Goal: Task Accomplishment & Management: Manage account settings

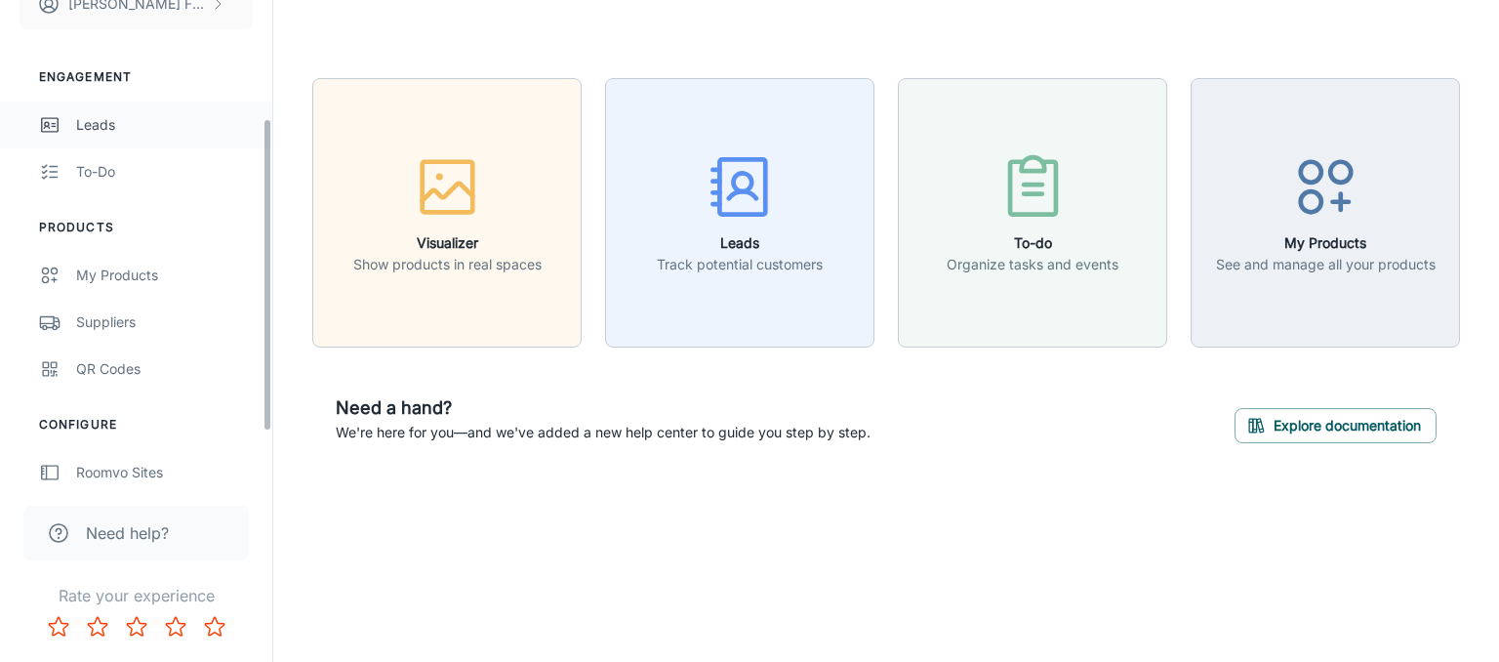
scroll to position [225, 0]
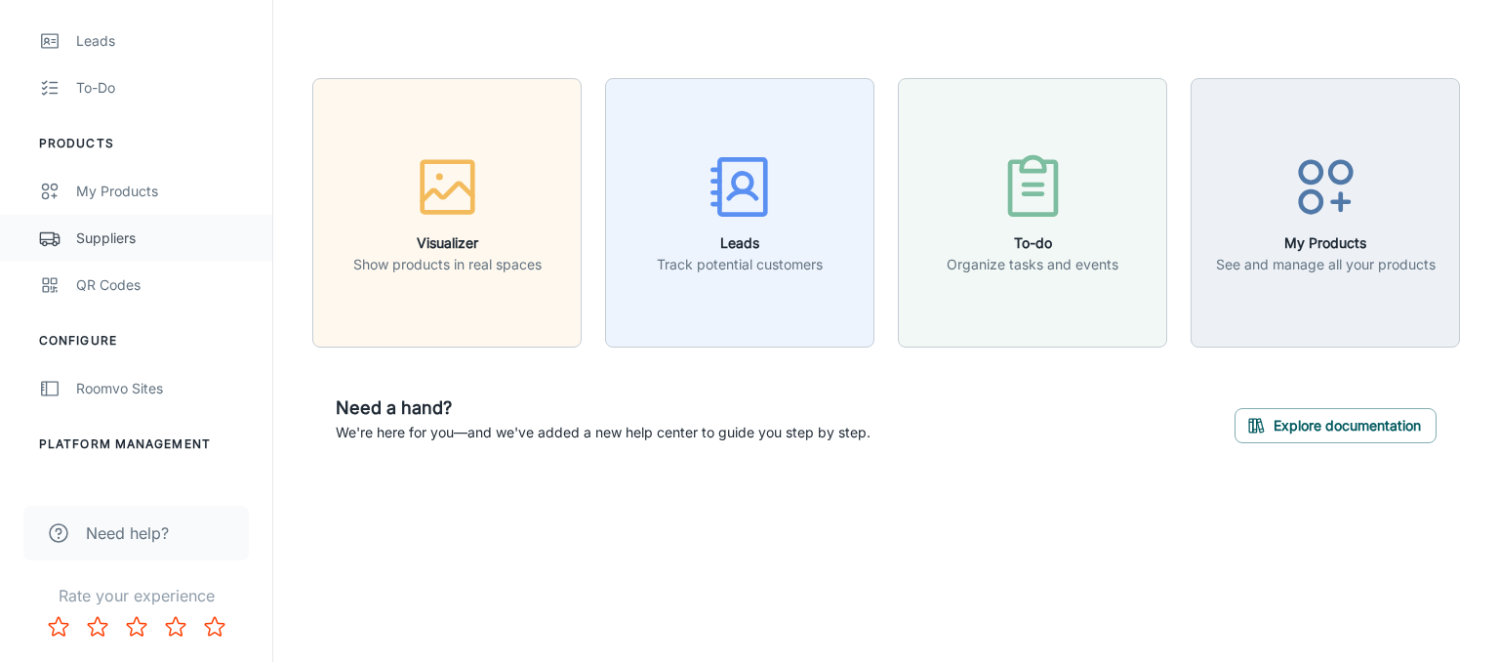
click at [121, 228] on div "Suppliers" at bounding box center [164, 237] width 177 height 21
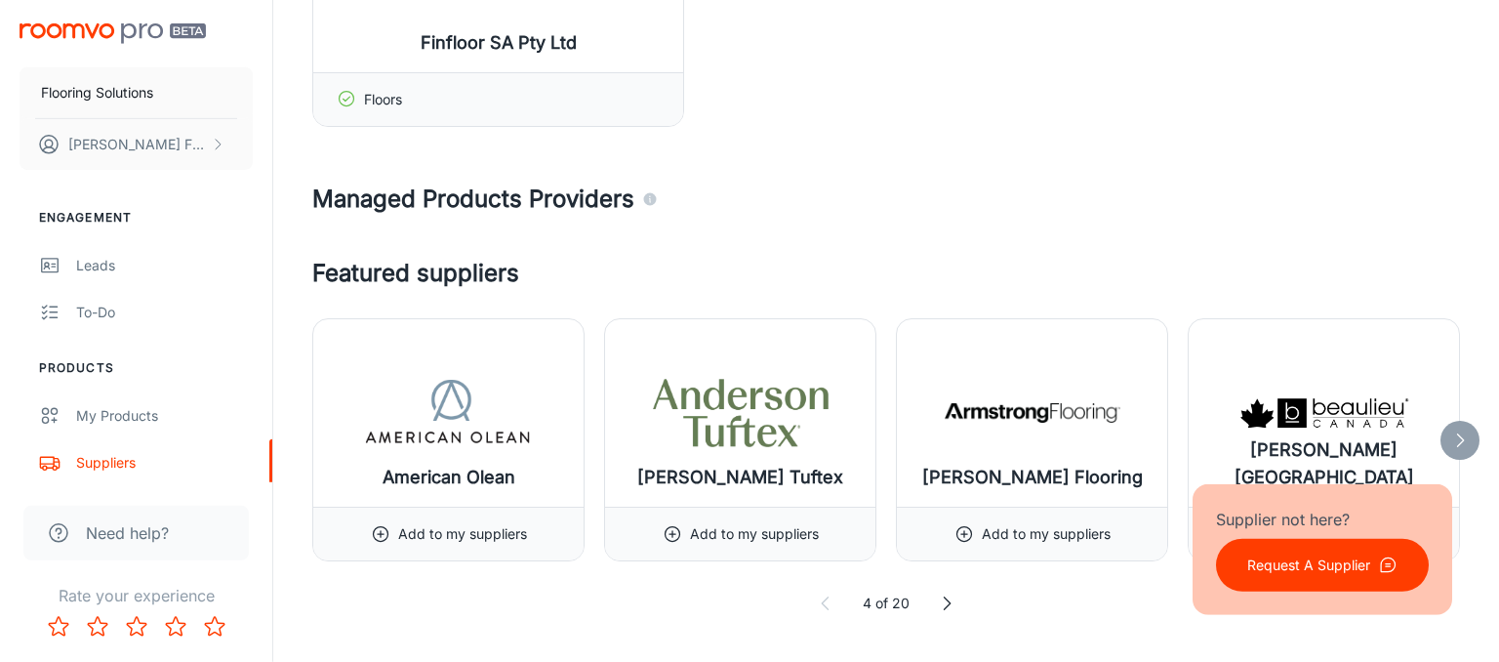
scroll to position [618, 0]
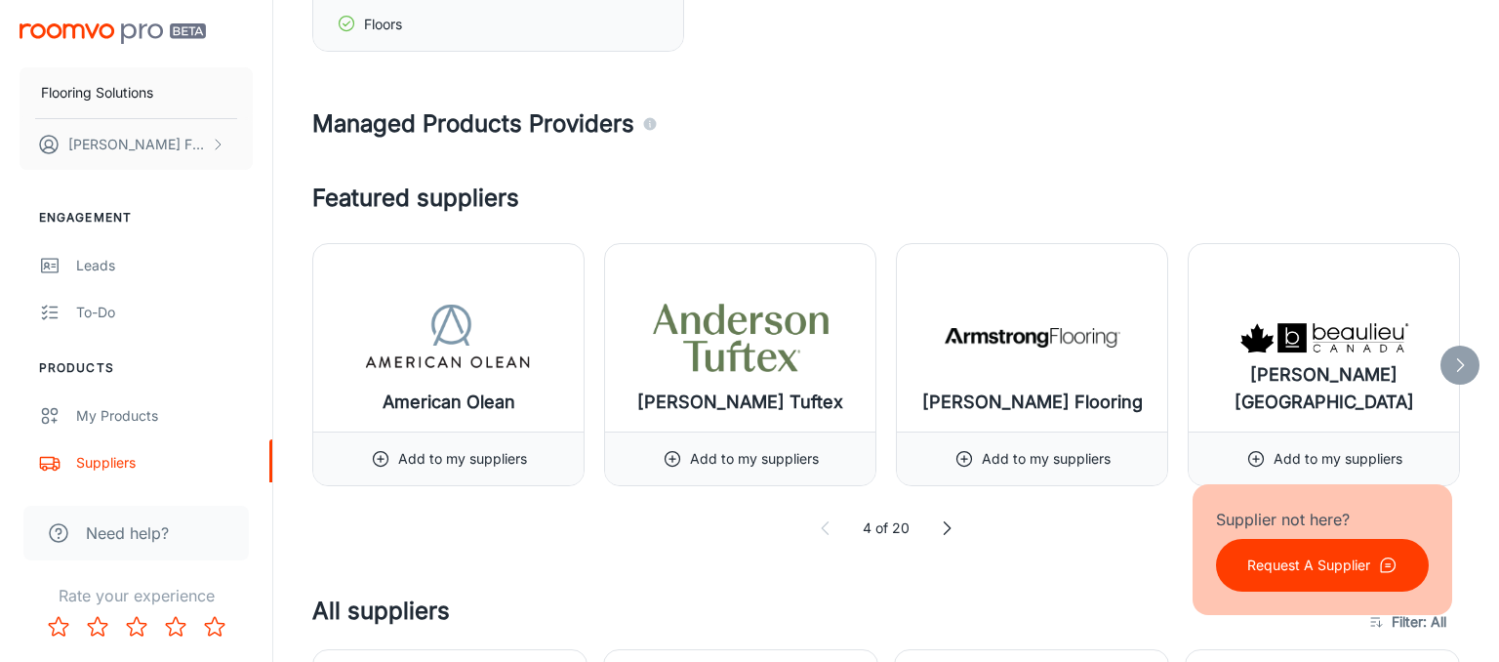
click at [1463, 367] on icon at bounding box center [1461, 365] width 20 height 20
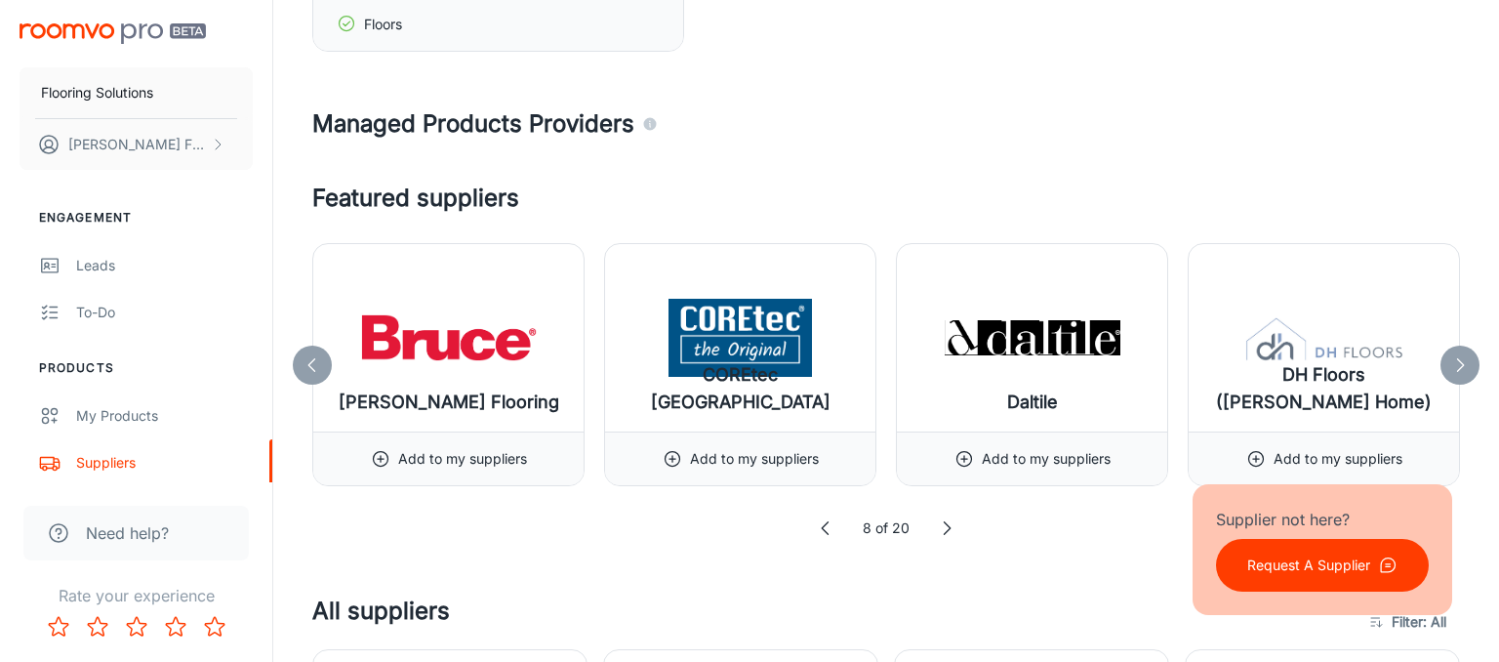
click at [1447, 357] on div at bounding box center [1460, 365] width 39 height 39
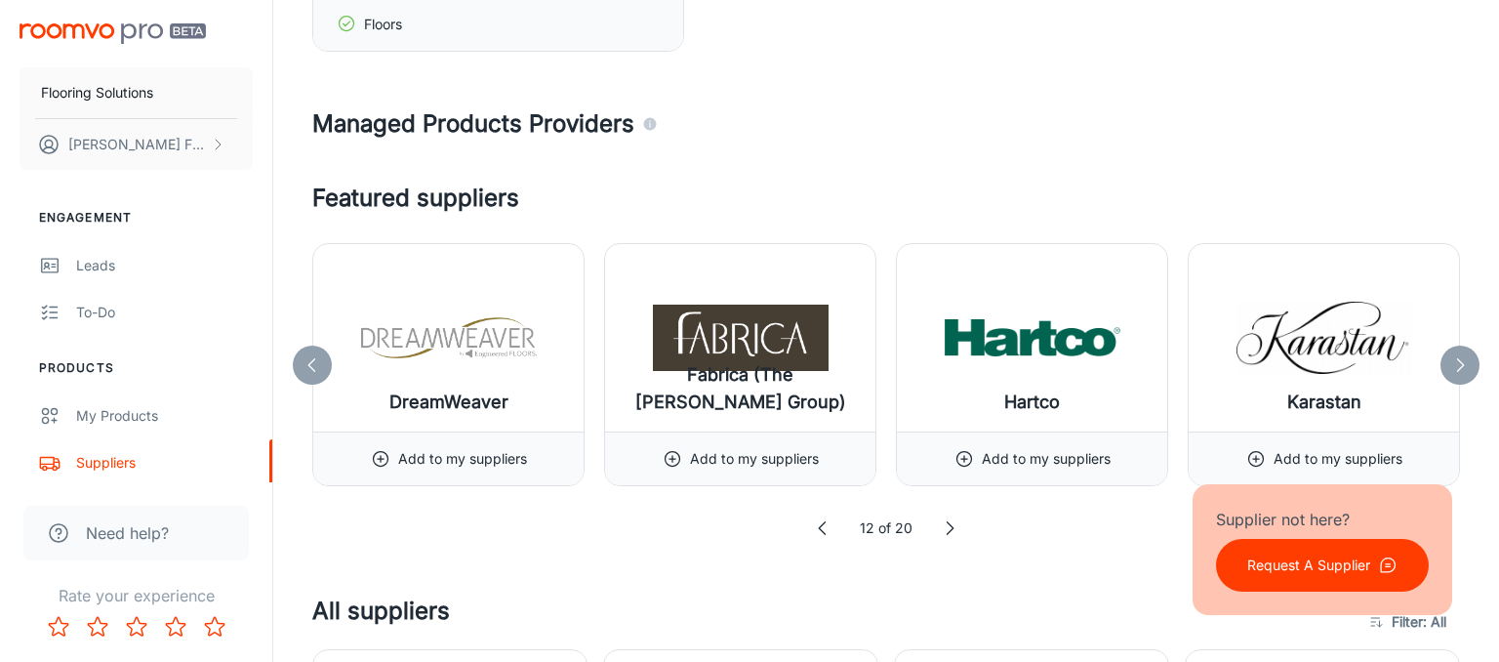
click at [1467, 358] on icon at bounding box center [1461, 365] width 20 height 20
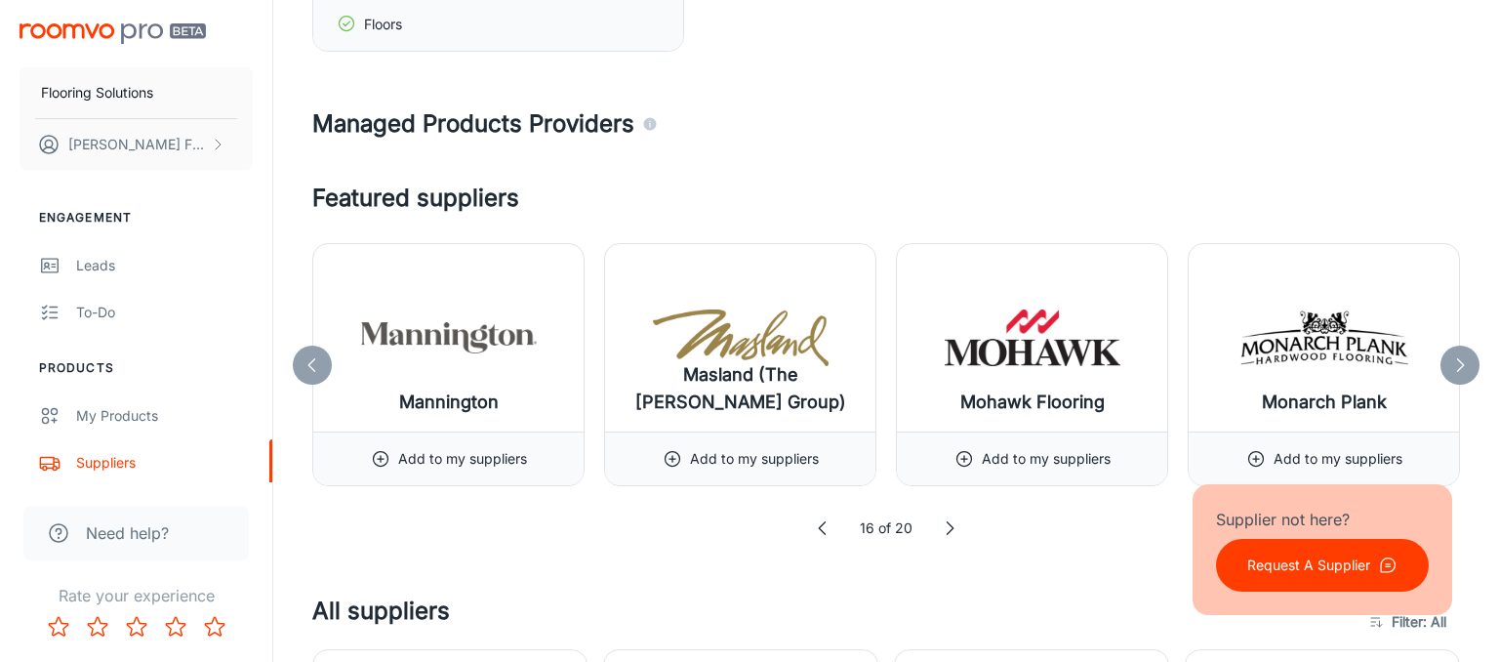
click at [1468, 360] on icon at bounding box center [1461, 365] width 20 height 20
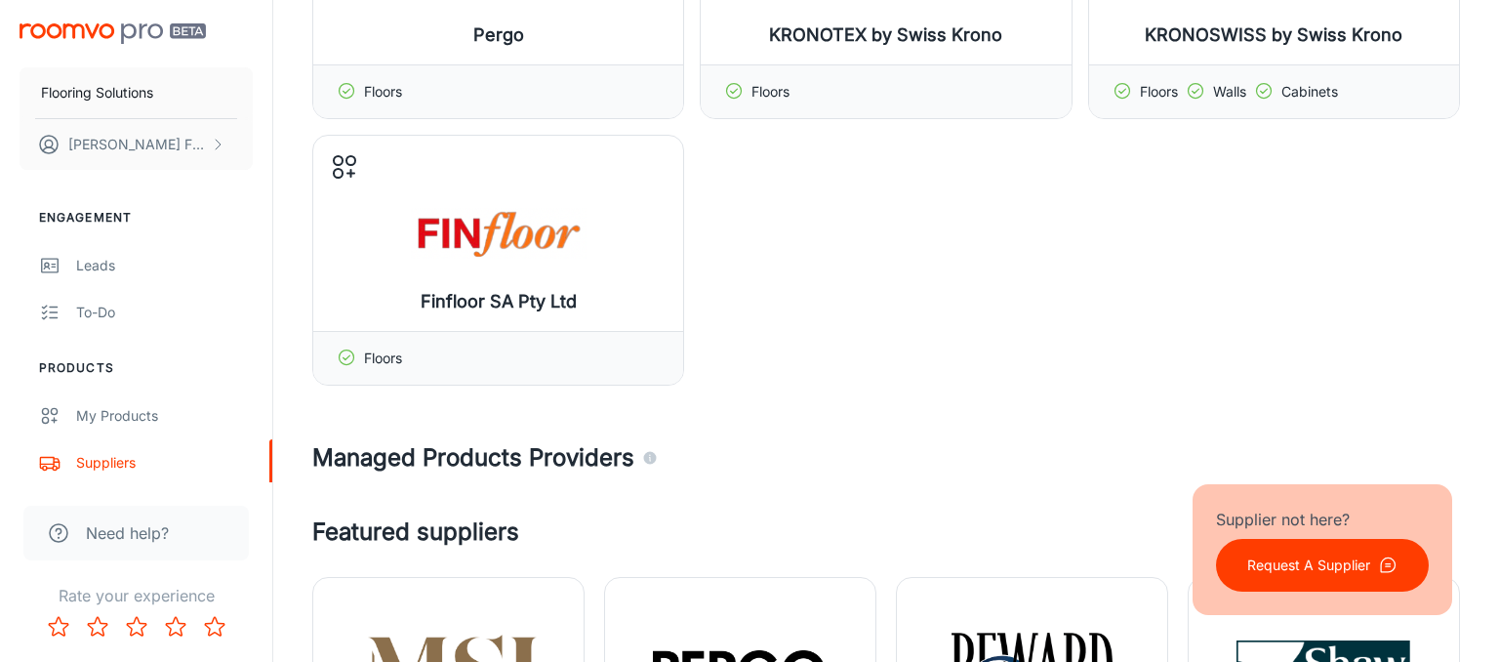
scroll to position [102, 0]
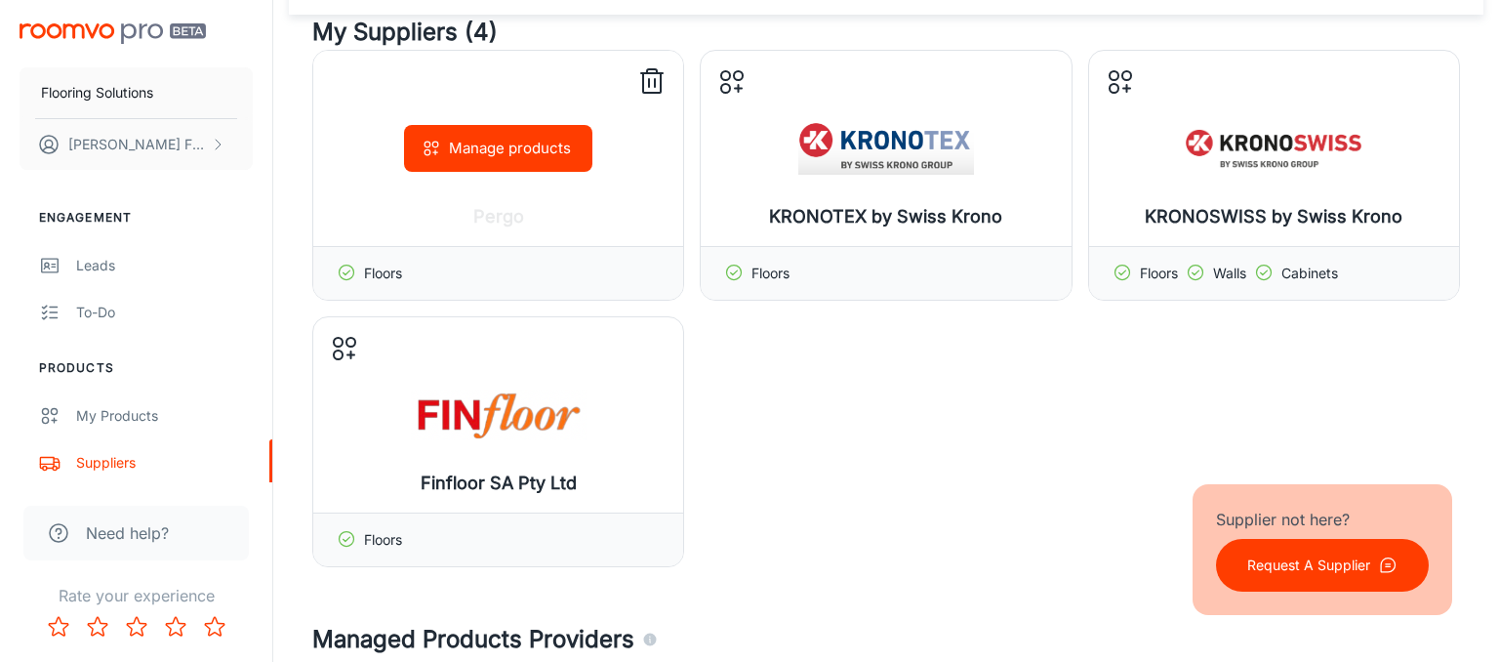
click at [500, 145] on button "Manage products" at bounding box center [498, 148] width 188 height 47
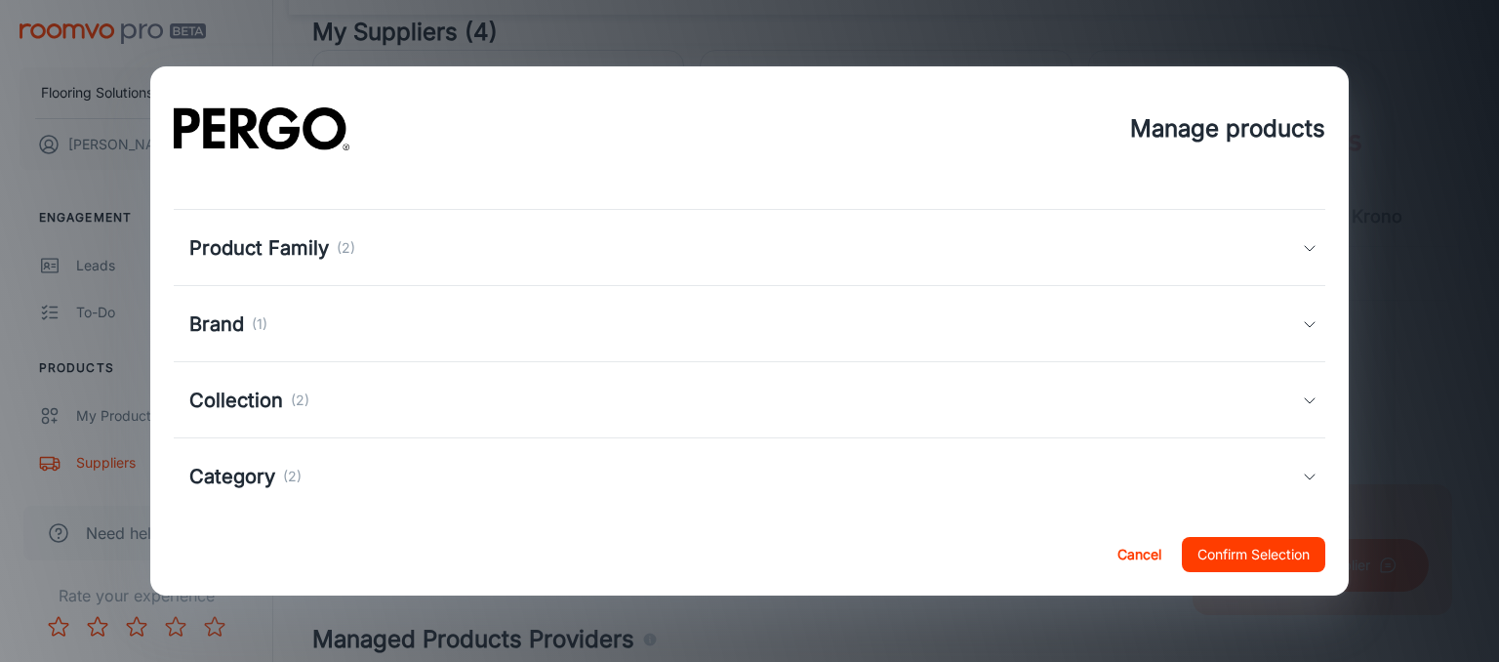
scroll to position [213, 0]
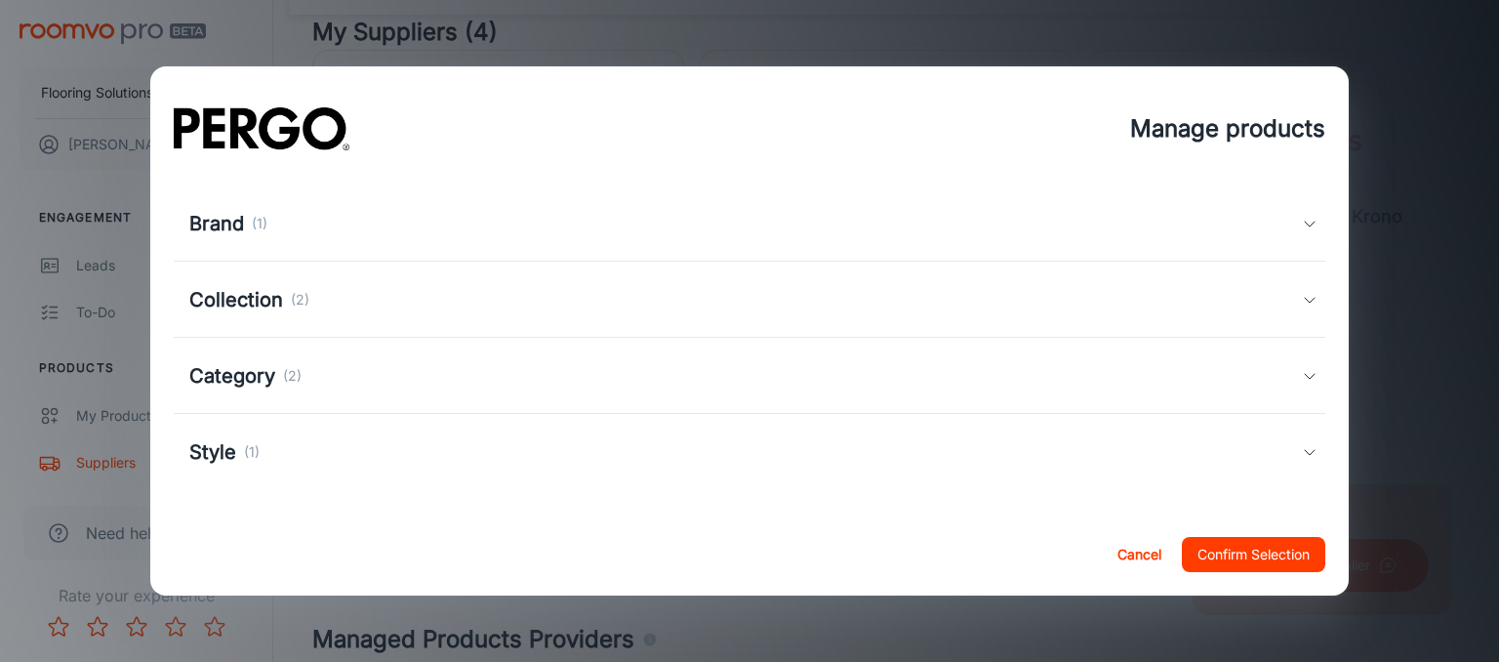
click at [240, 300] on h5 "Collection" at bounding box center [236, 299] width 94 height 29
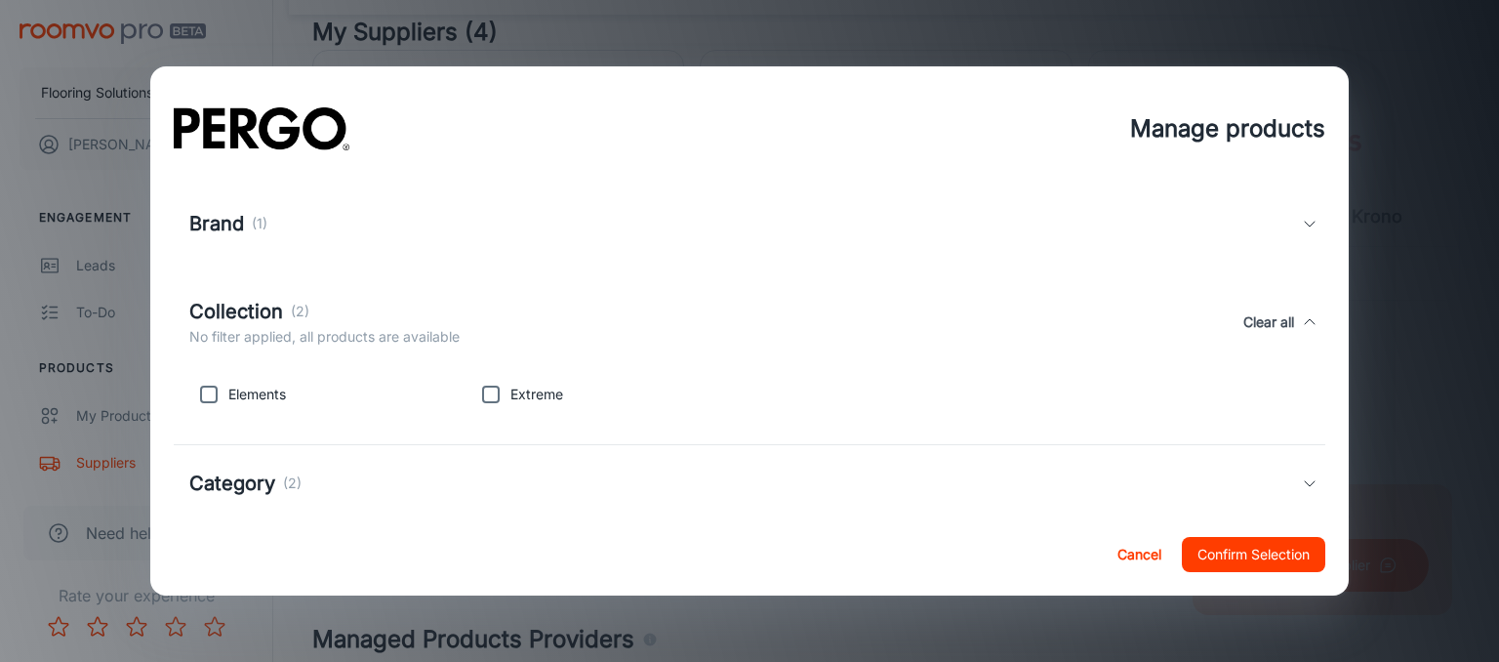
click at [221, 396] on input "checkbox" at bounding box center [208, 394] width 39 height 39
checkbox input "true"
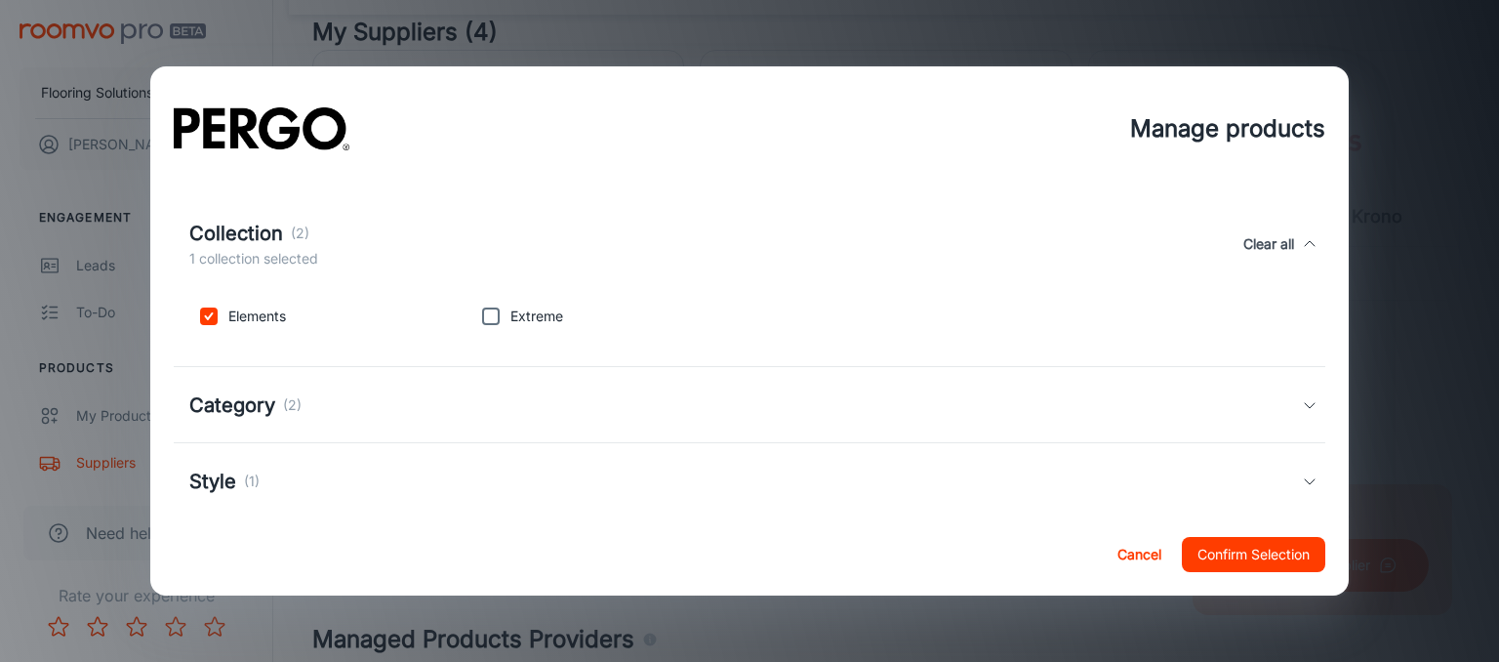
scroll to position [320, 0]
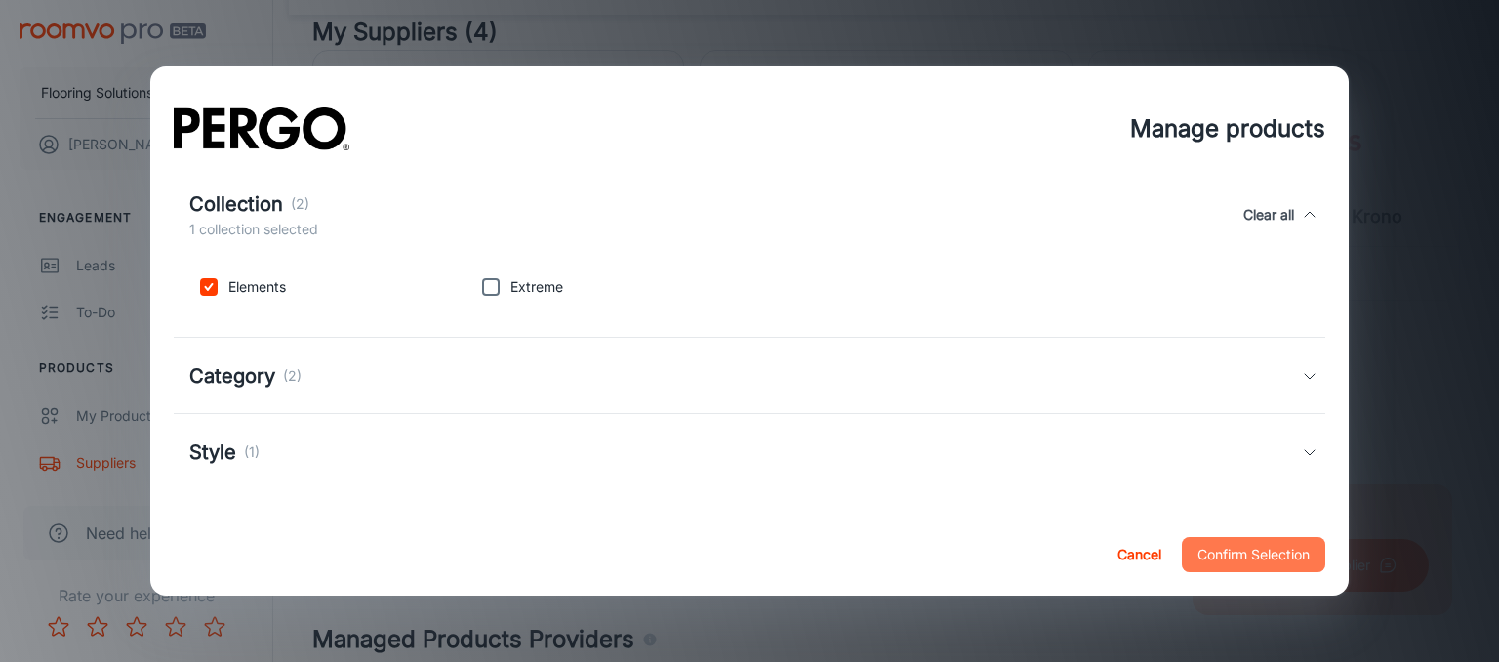
click at [1273, 544] on button "Confirm Selection" at bounding box center [1253, 554] width 143 height 35
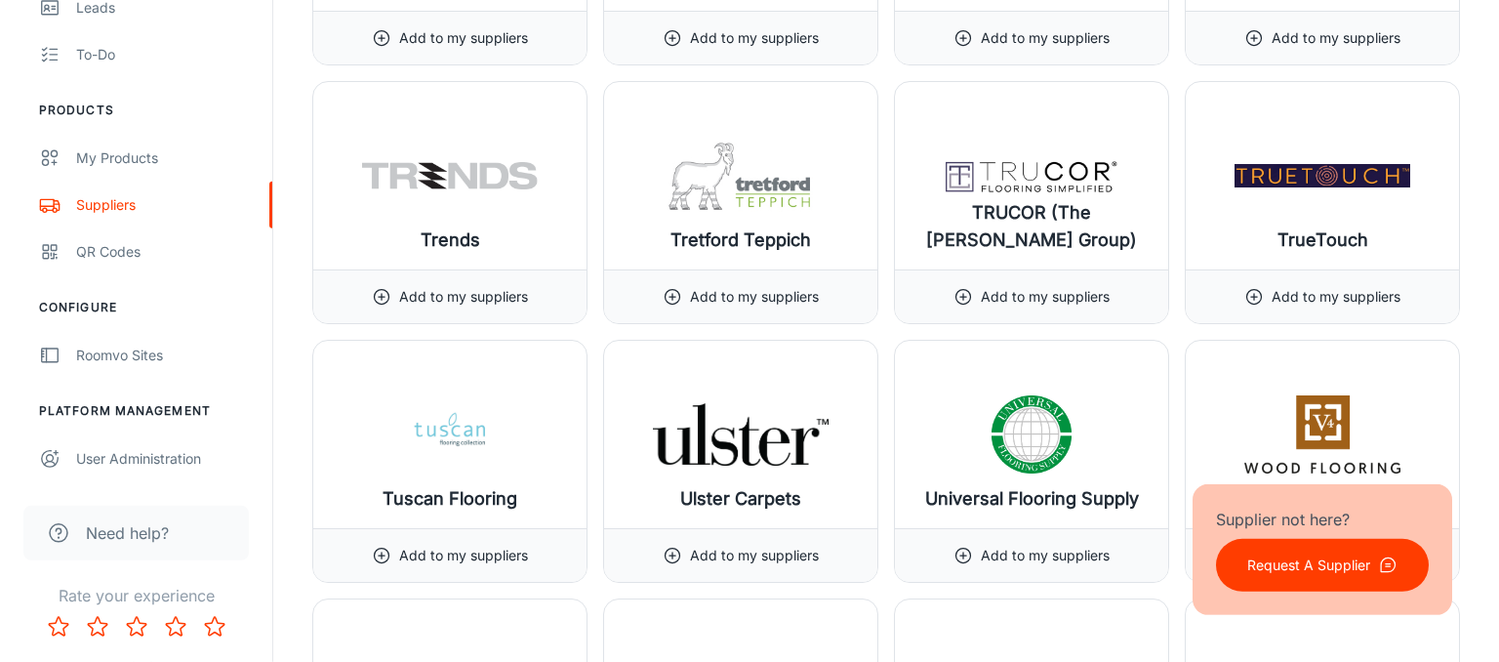
scroll to position [21956, 0]
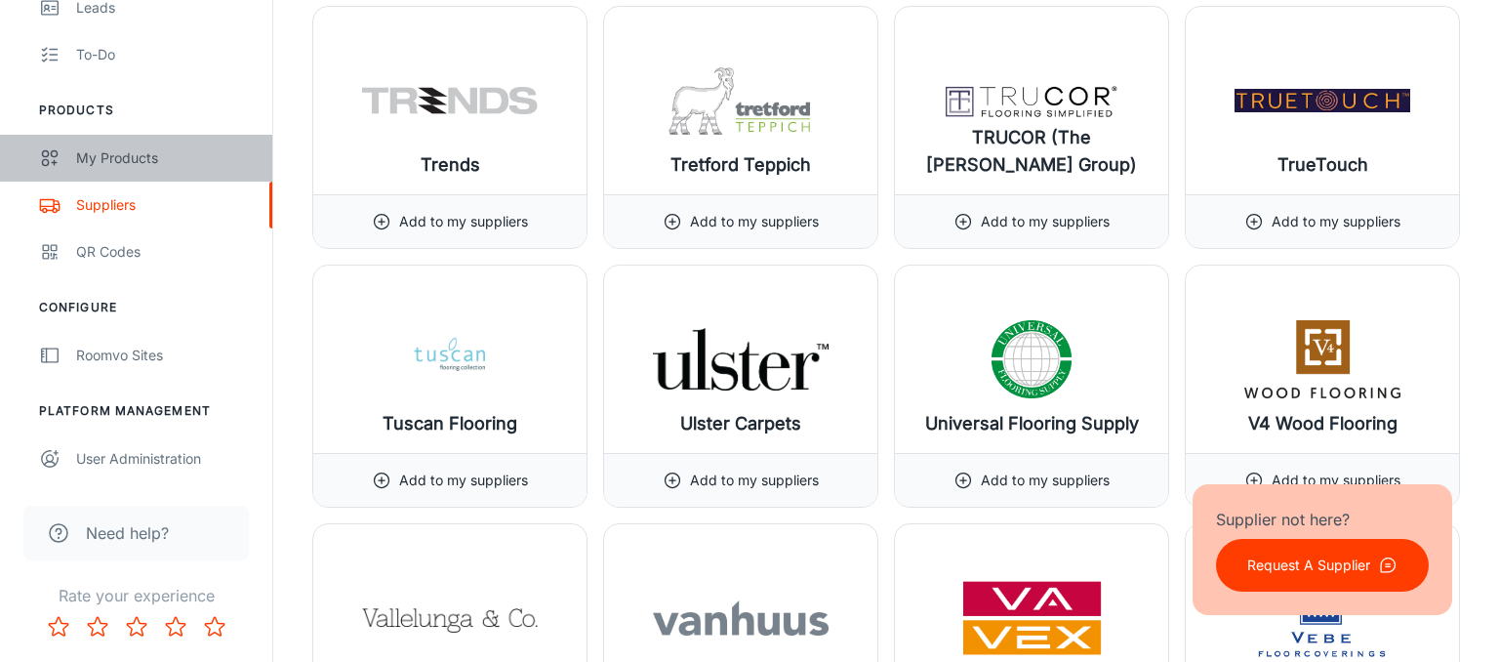
click at [127, 157] on div "My Products" at bounding box center [164, 157] width 177 height 21
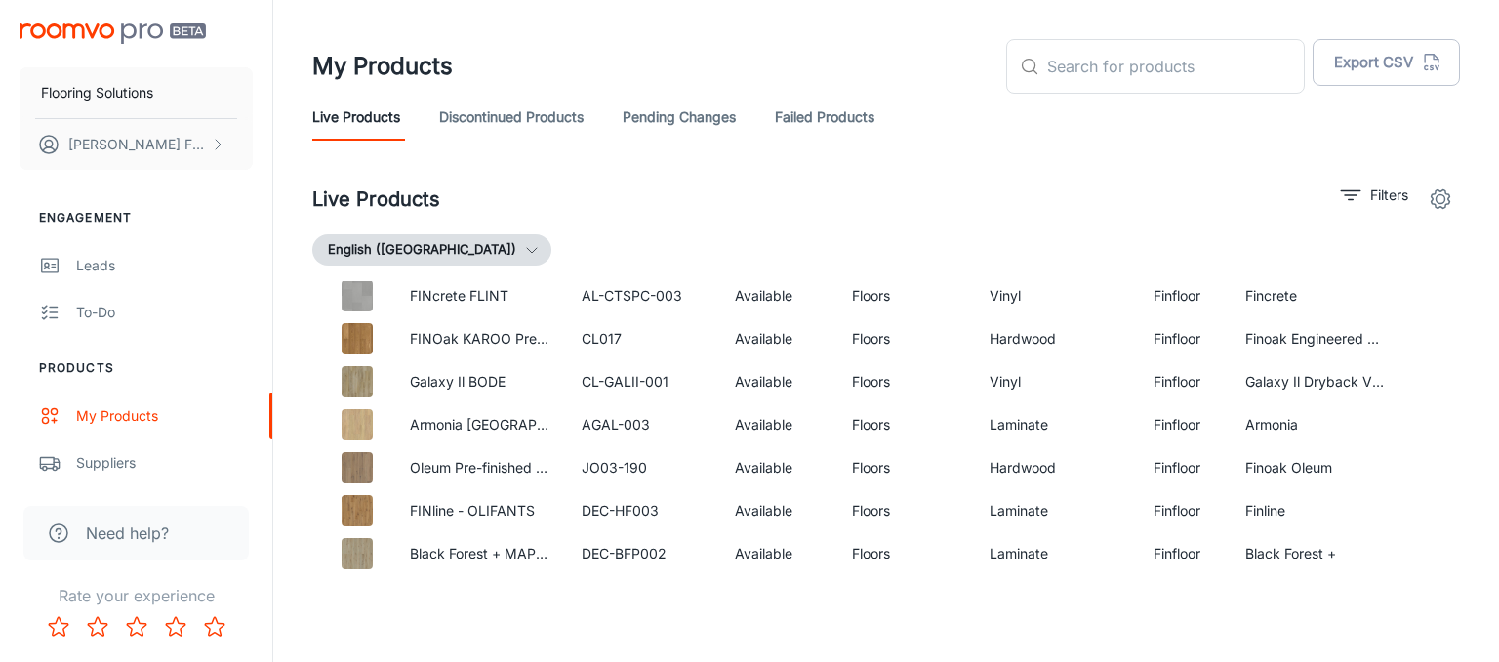
scroll to position [1138, 0]
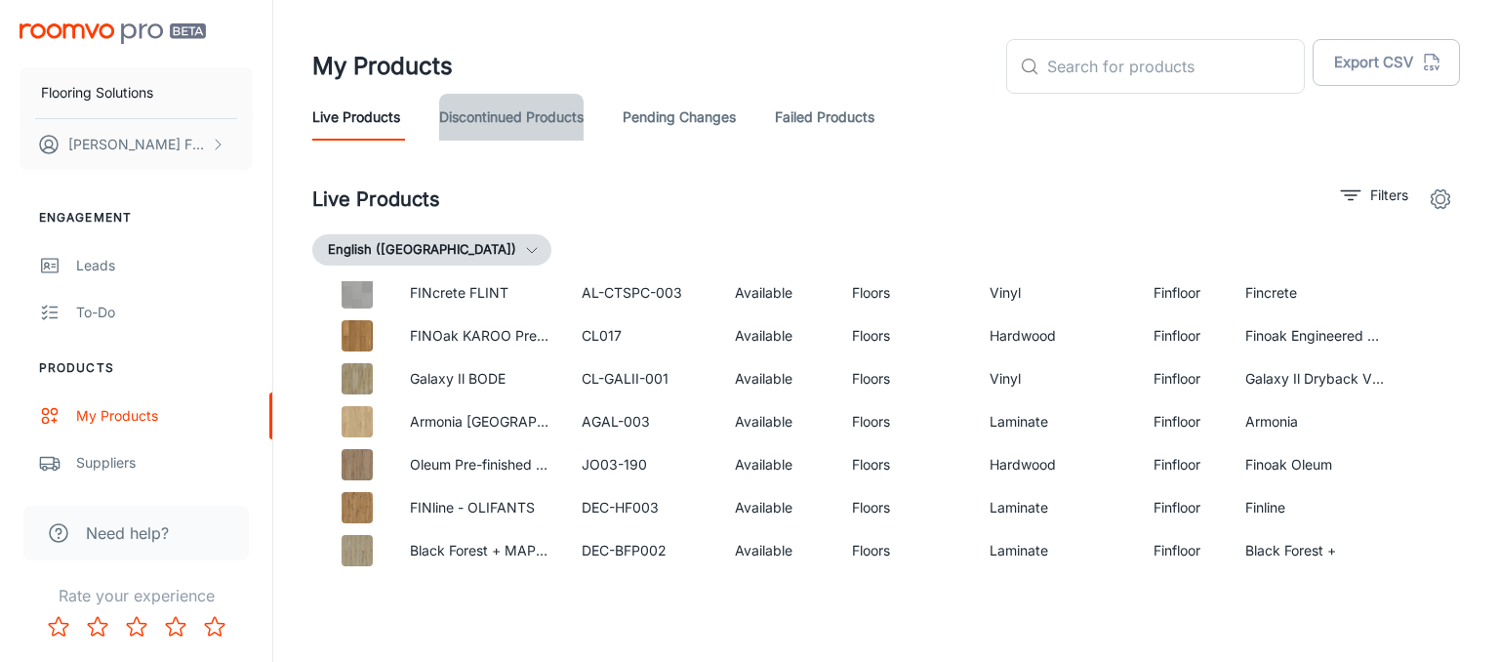
click at [562, 115] on link "Discontinued Products" at bounding box center [511, 117] width 144 height 47
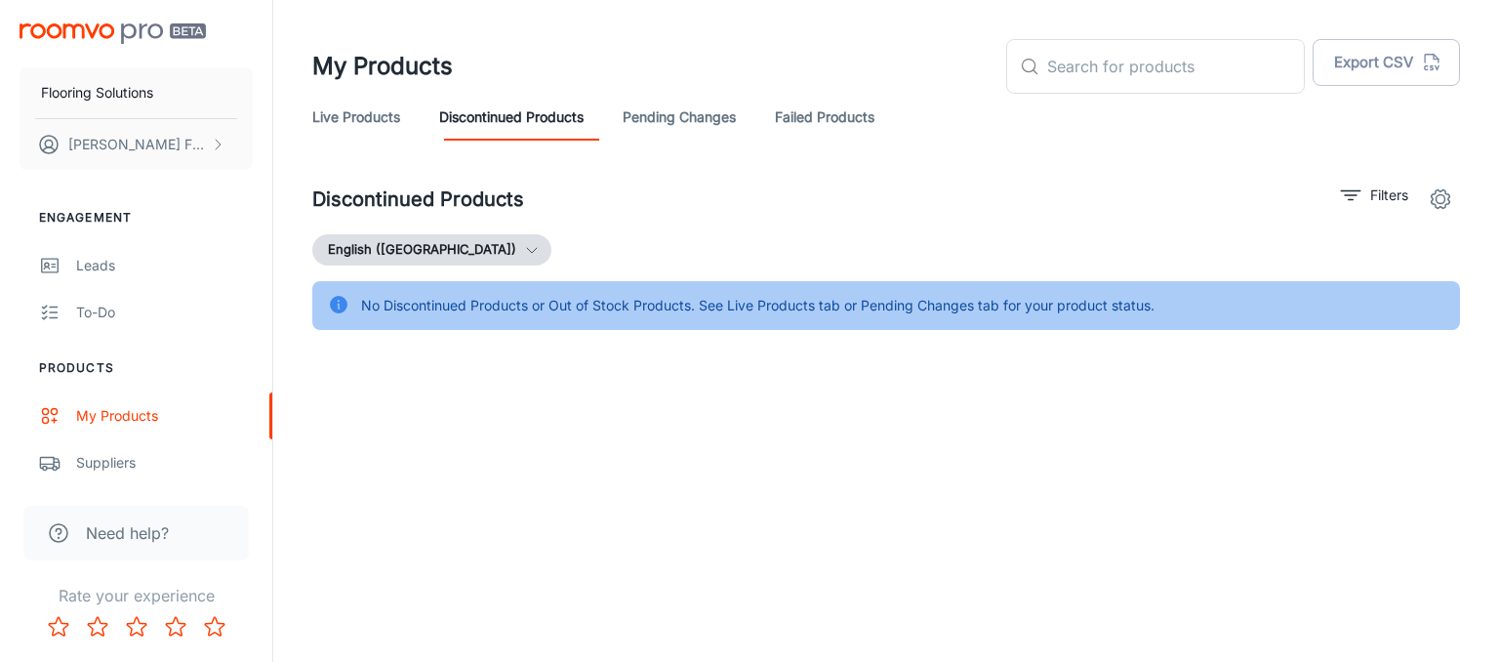
click at [657, 117] on link "Pending Changes" at bounding box center [679, 117] width 113 height 47
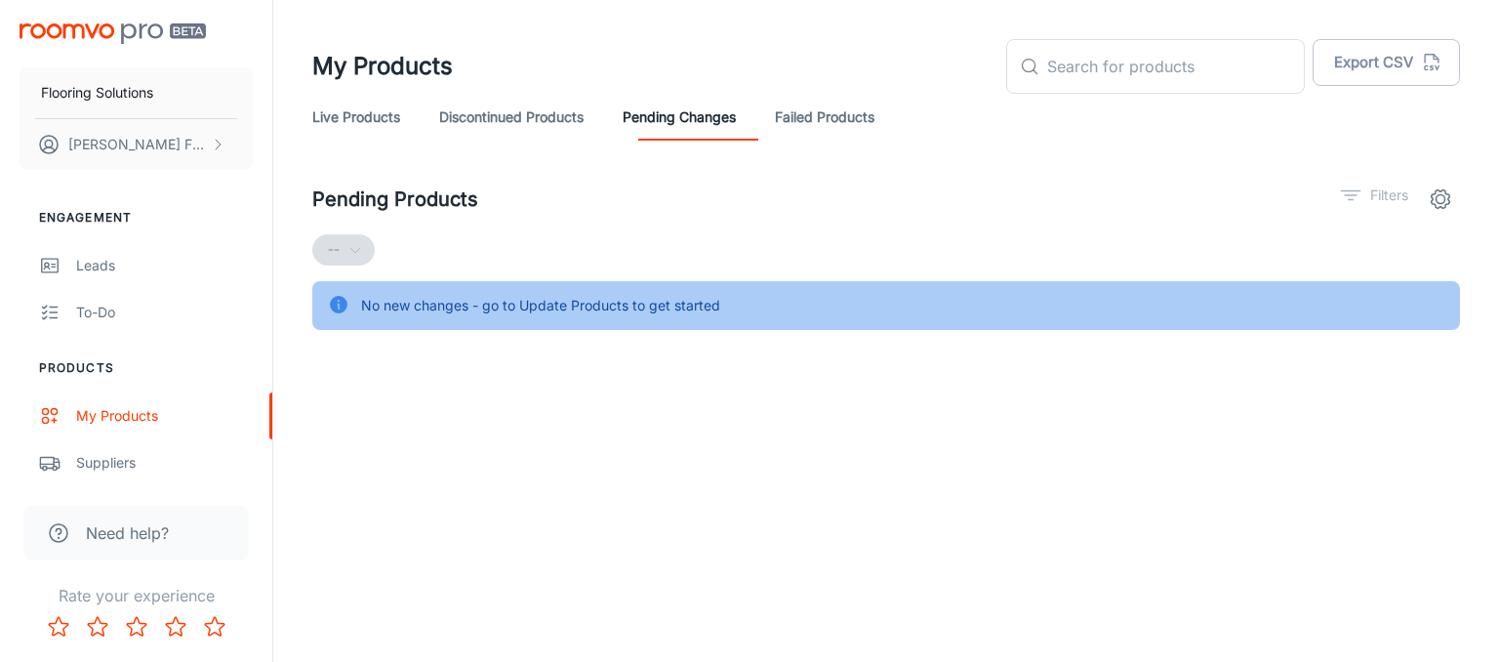
click at [384, 101] on link "Live Products" at bounding box center [356, 117] width 88 height 47
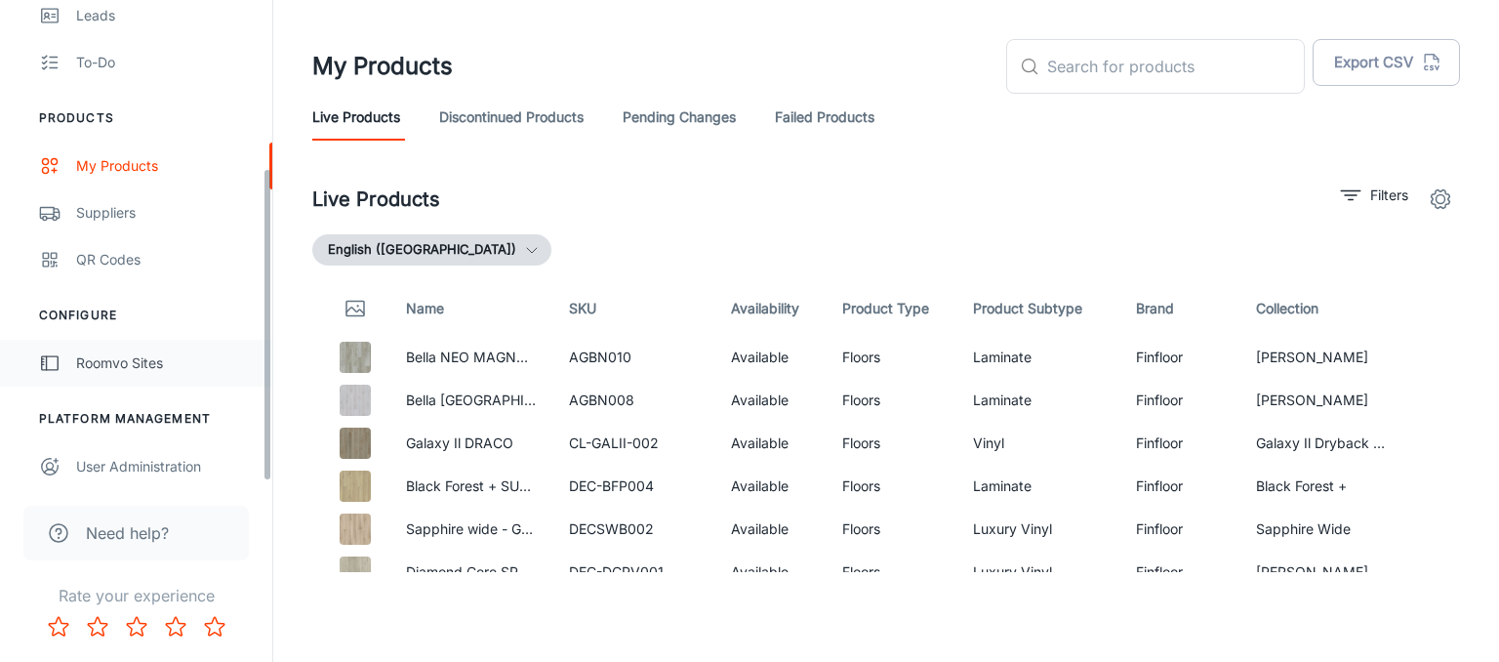
scroll to position [258, 0]
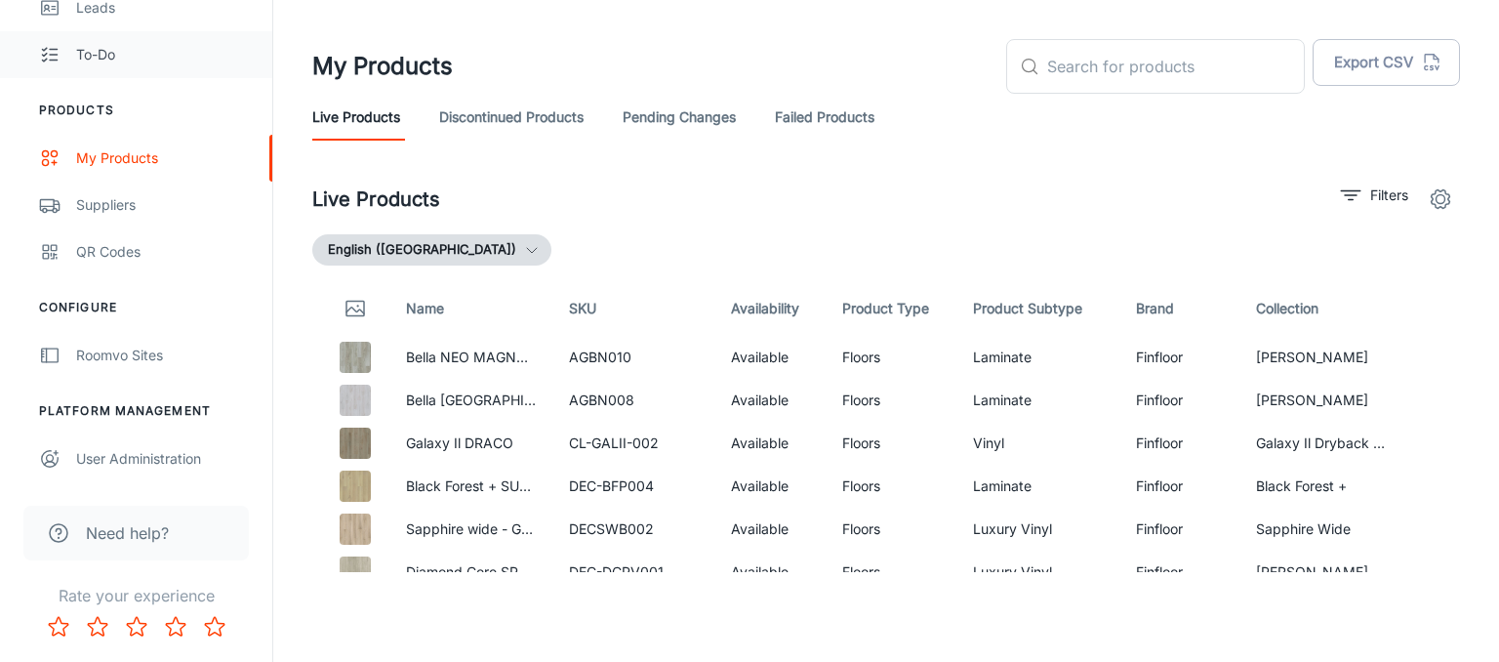
click at [96, 52] on div "To-do" at bounding box center [164, 54] width 177 height 21
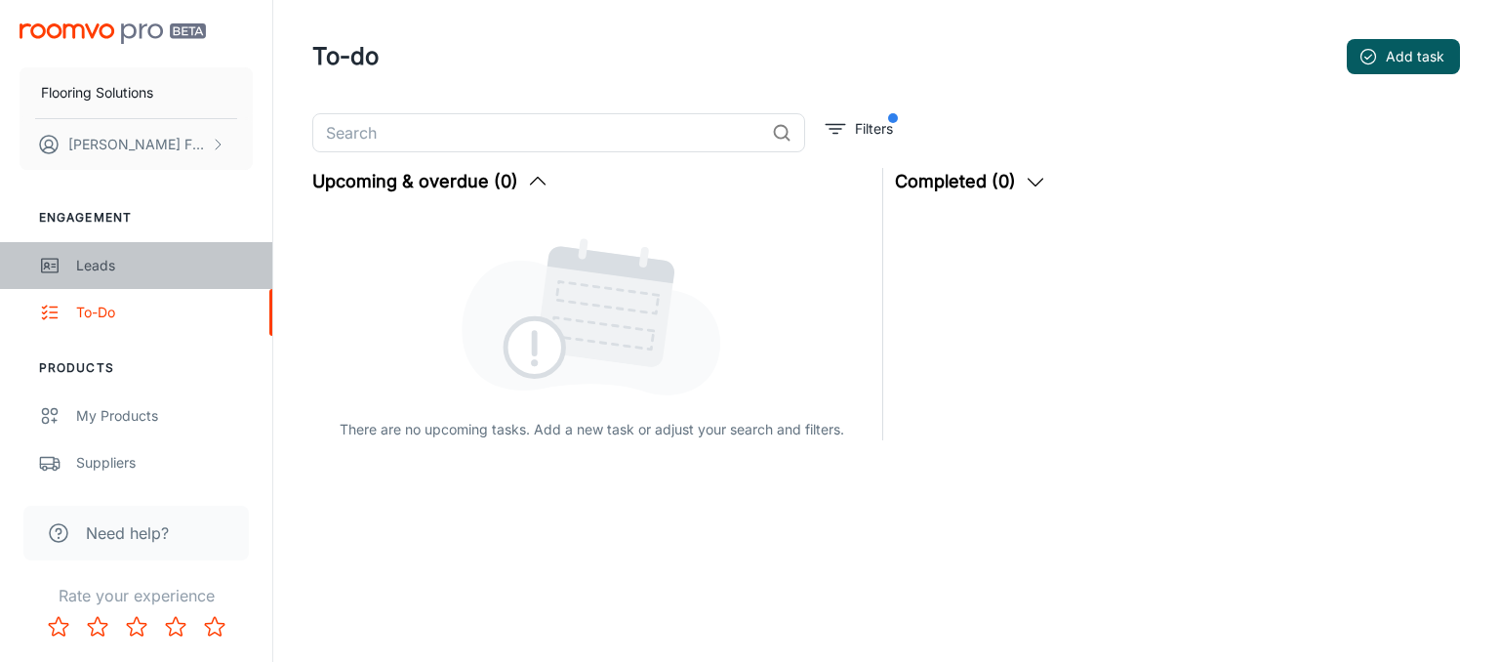
click at [127, 264] on div "Leads" at bounding box center [164, 265] width 177 height 21
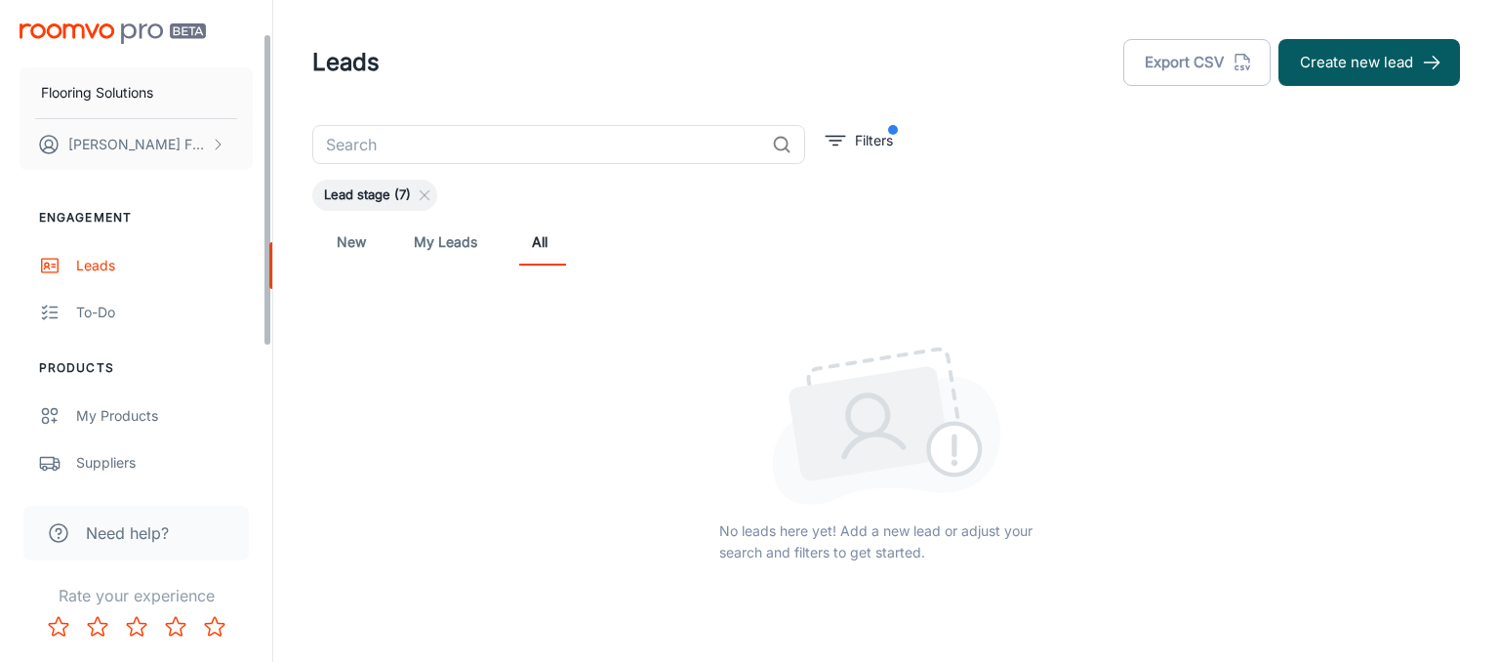
scroll to position [112, 0]
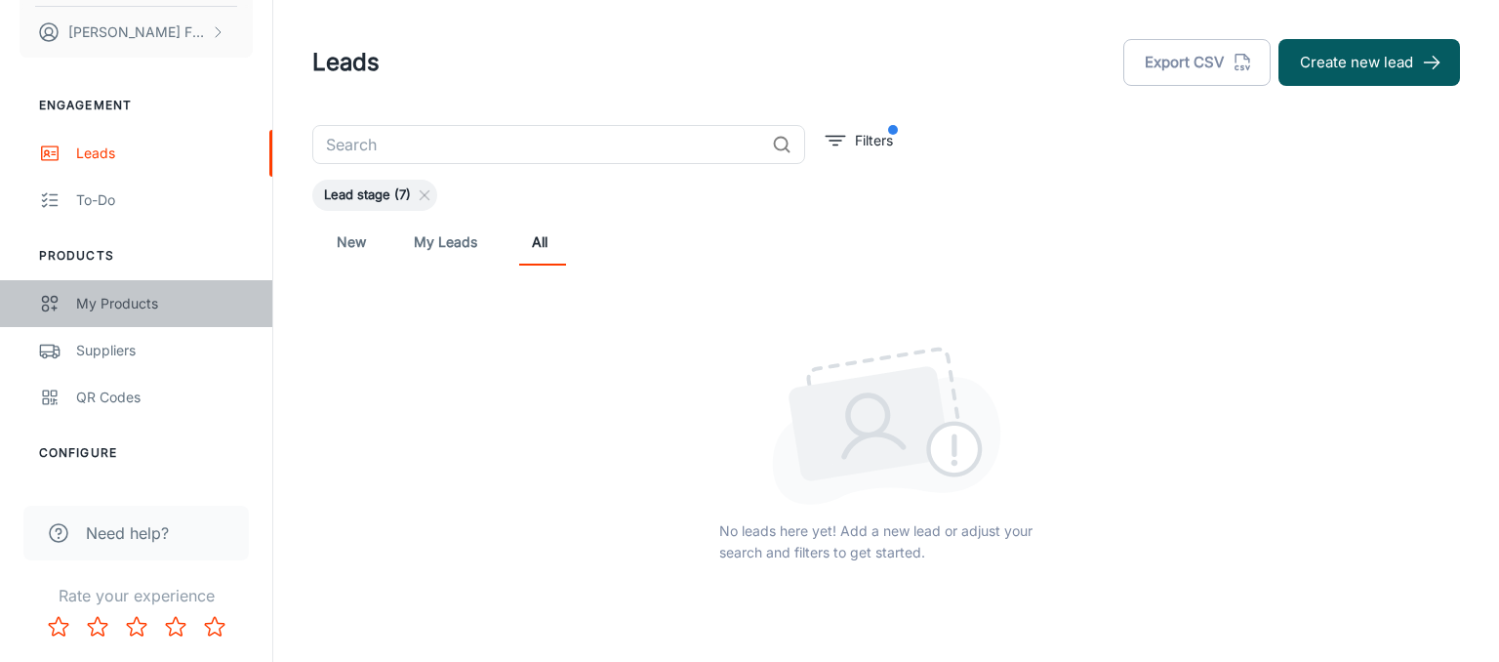
click at [143, 300] on div "My Products" at bounding box center [164, 303] width 177 height 21
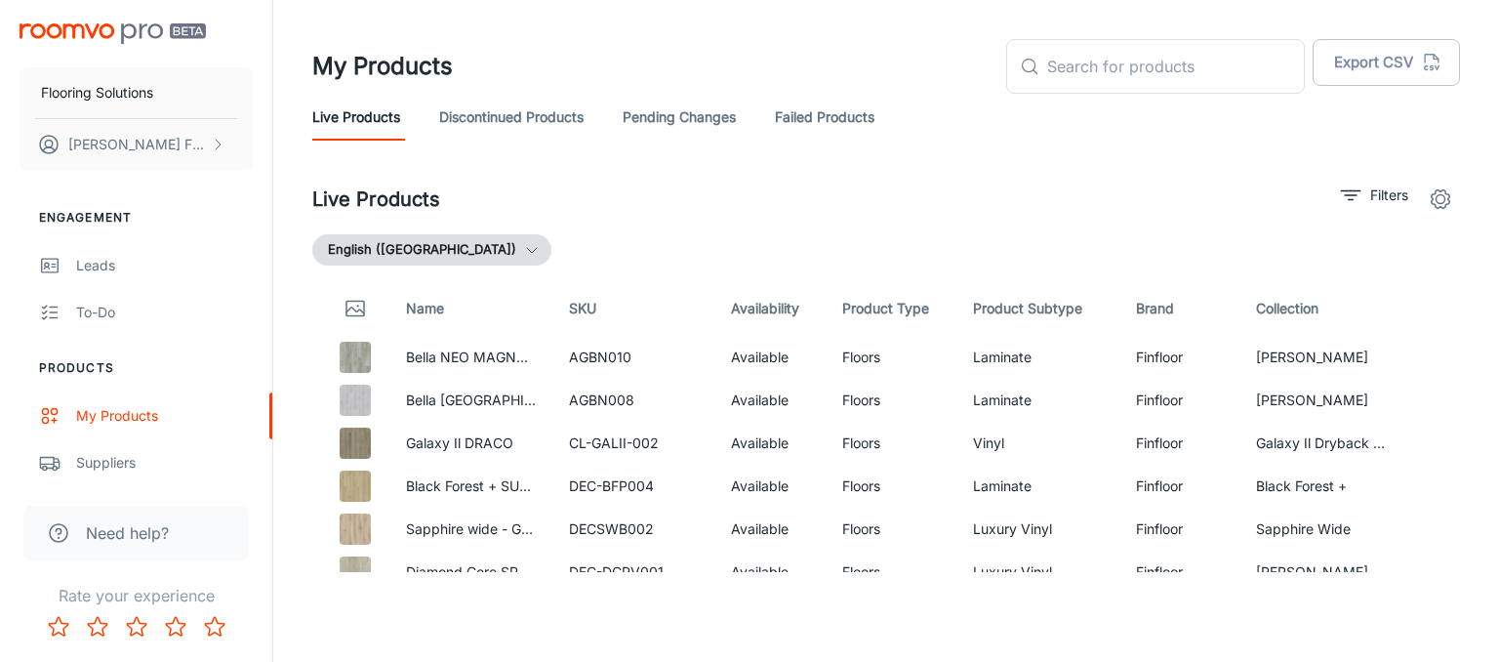
click at [1446, 204] on icon "settings" at bounding box center [1440, 198] width 23 height 23
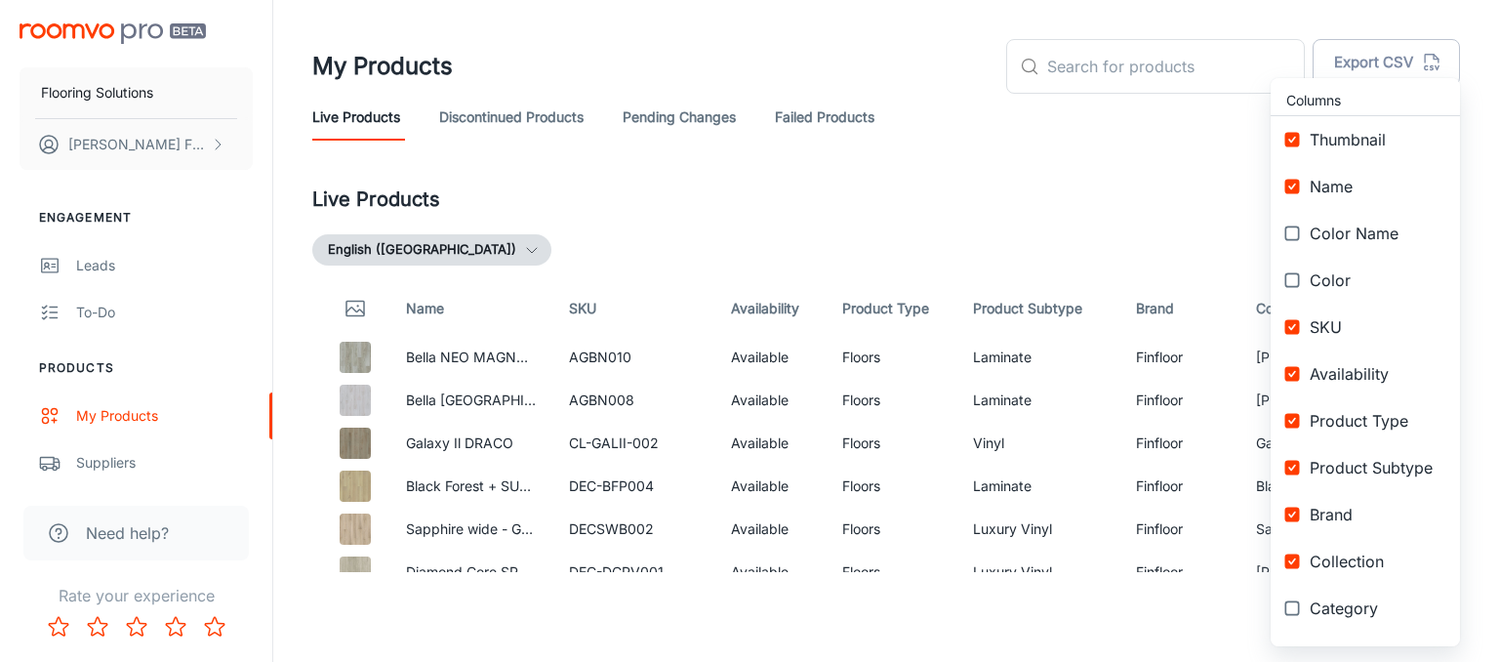
click at [1205, 191] on div at bounding box center [749, 331] width 1499 height 662
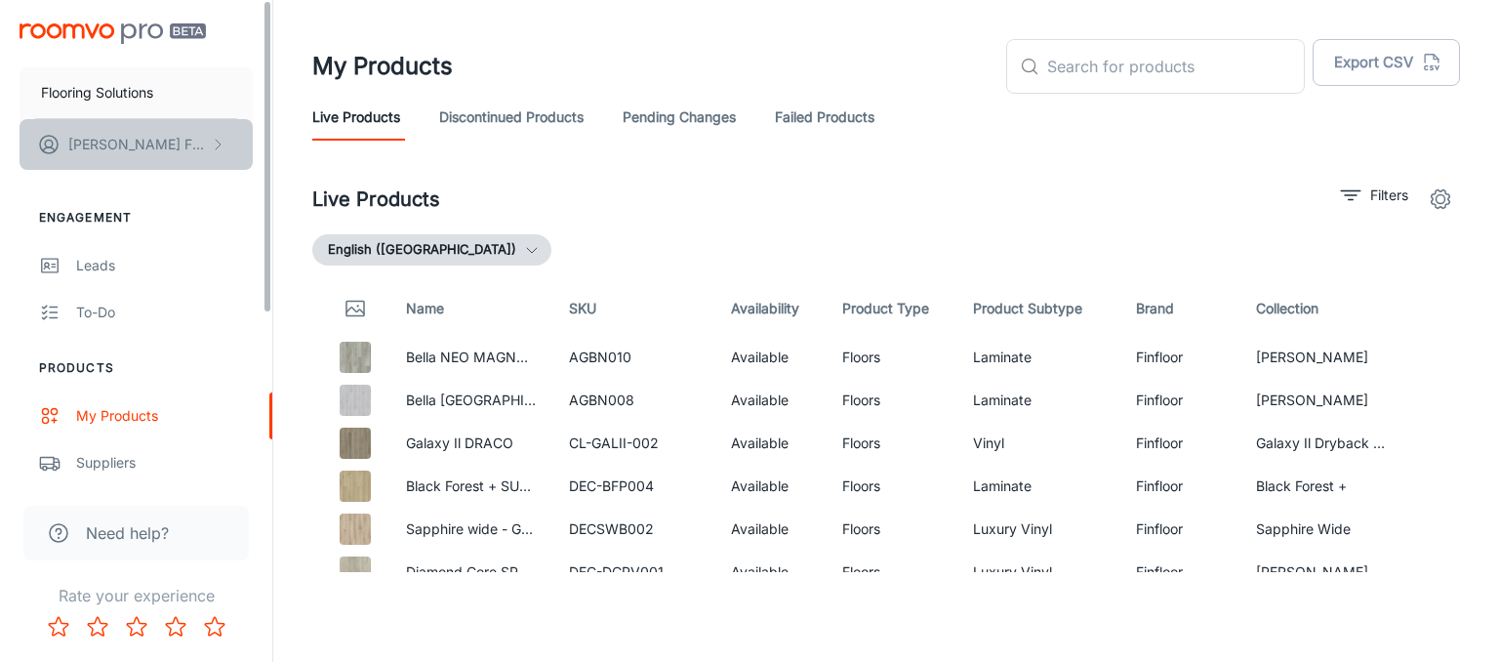
click at [218, 137] on icon "scrollable content" at bounding box center [218, 145] width 16 height 16
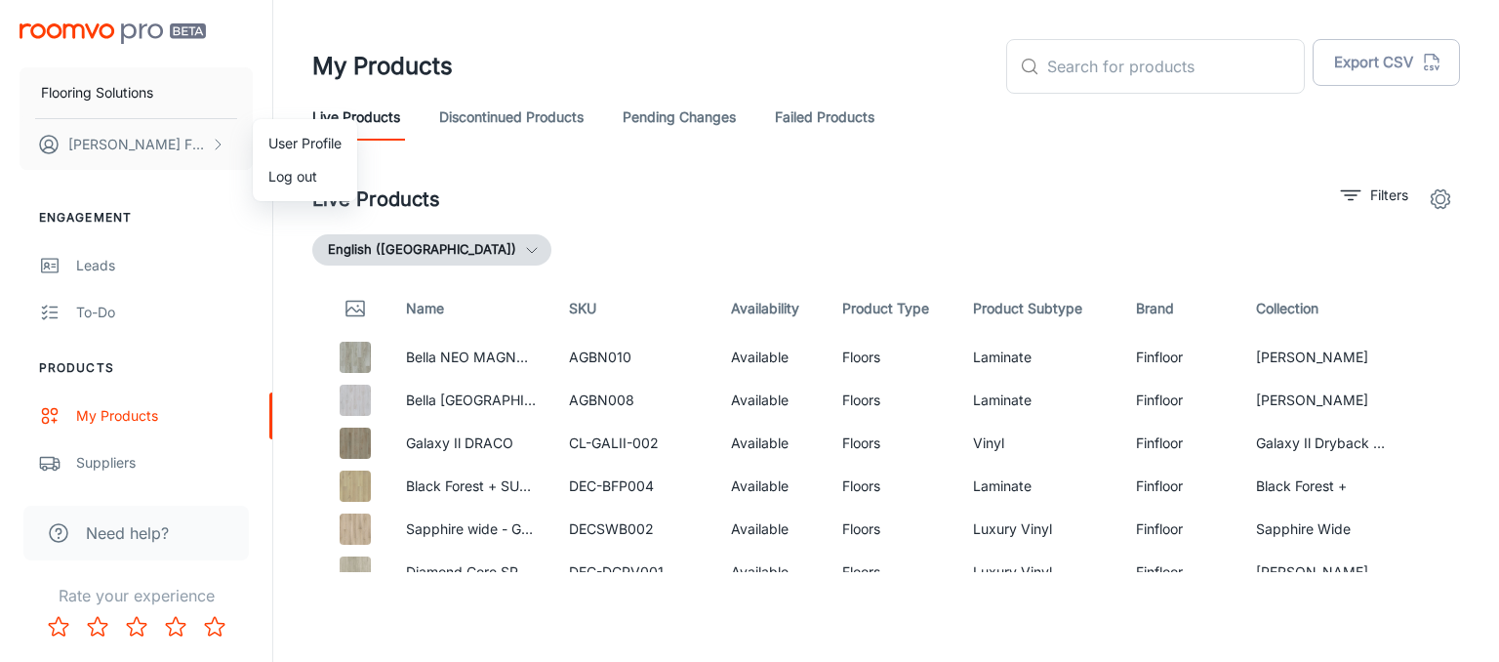
click at [112, 458] on div at bounding box center [749, 331] width 1499 height 662
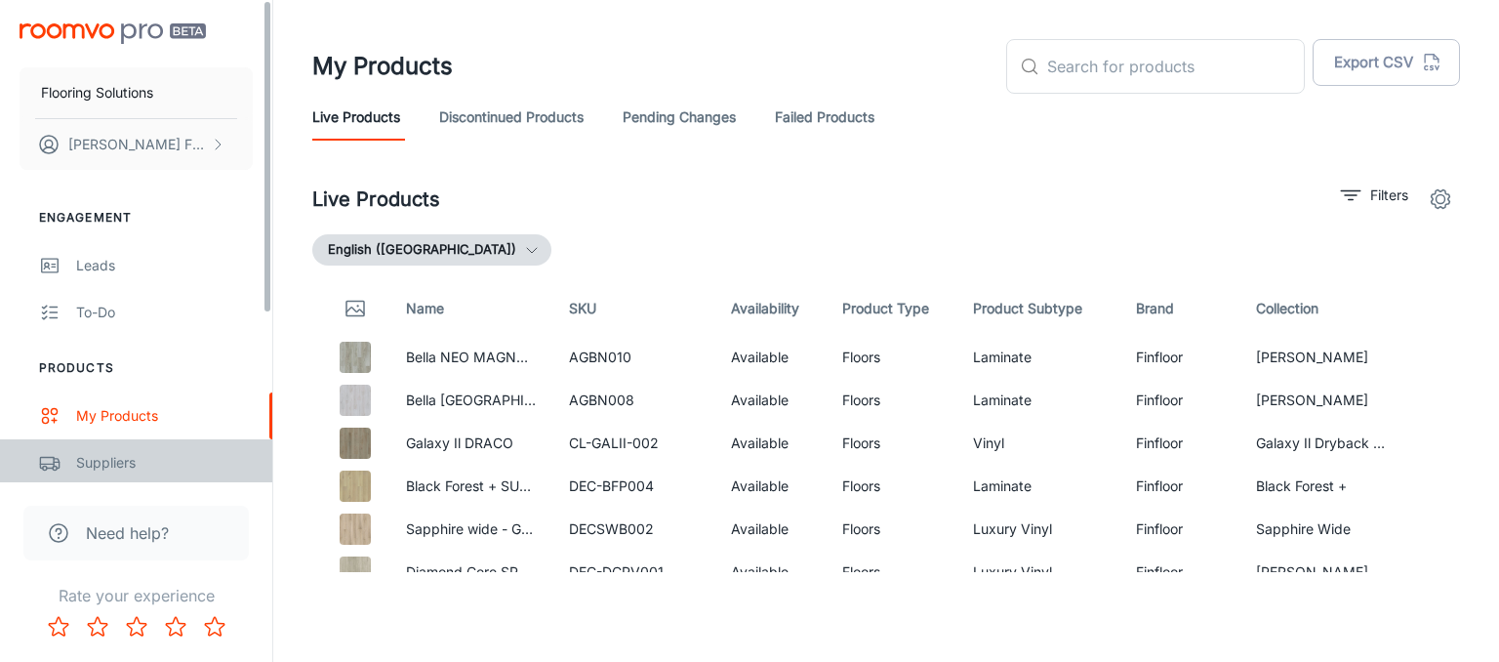
click at [112, 458] on div "Suppliers" at bounding box center [164, 462] width 177 height 21
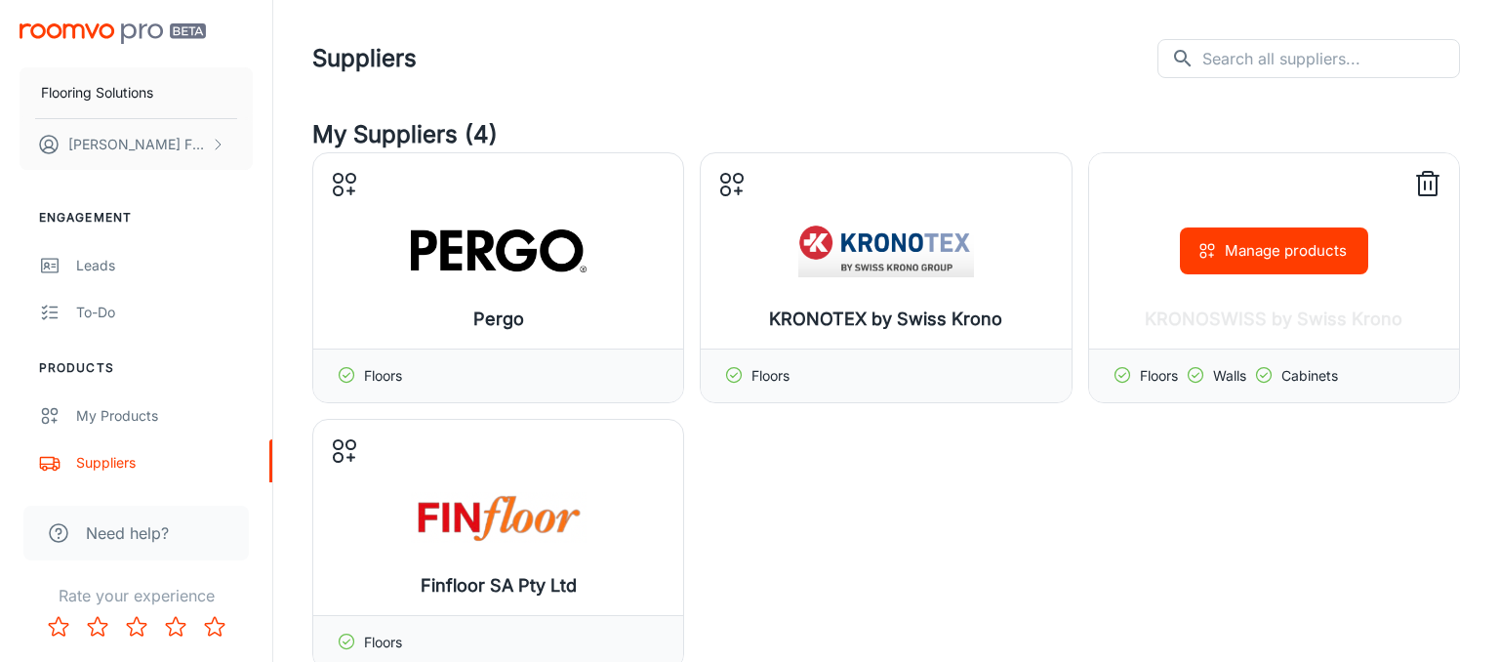
click at [1123, 197] on div "Manage products" at bounding box center [1274, 250] width 370 height 195
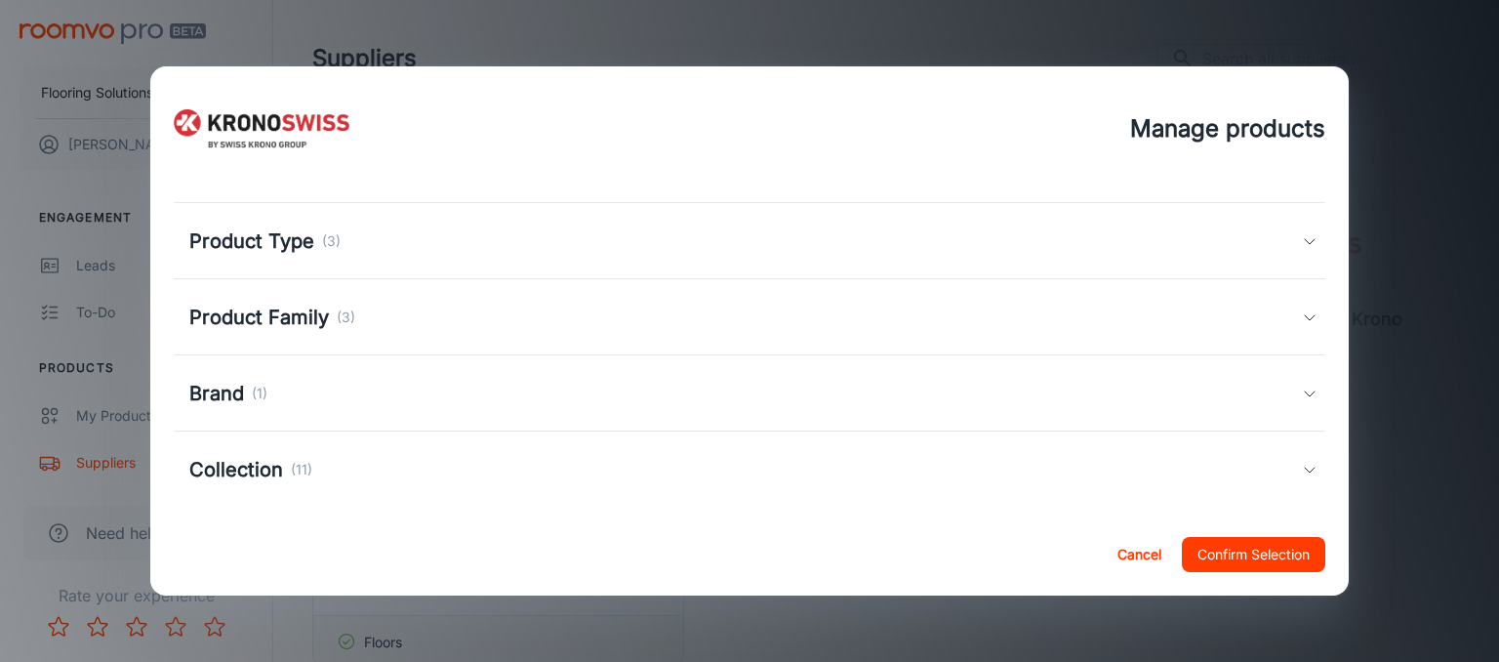
scroll to position [61, 0]
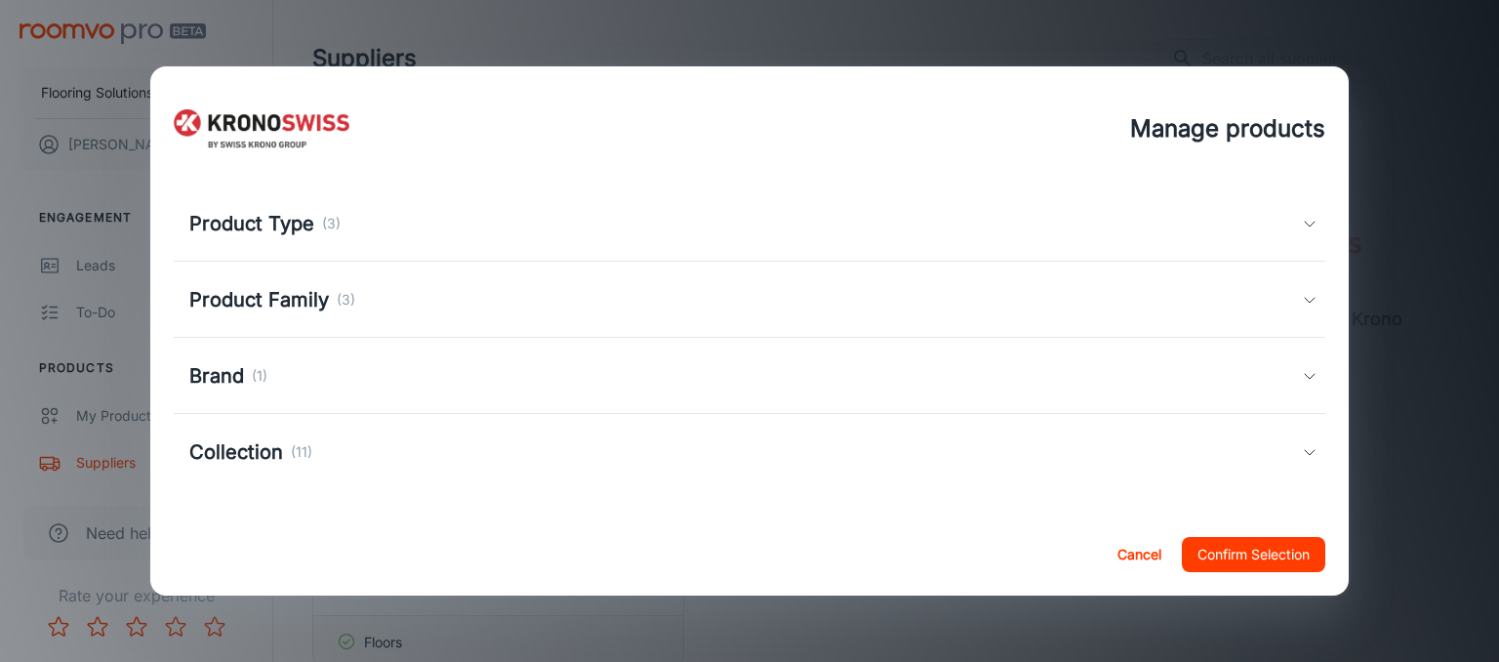
click at [295, 224] on h5 "Product Type" at bounding box center [251, 223] width 125 height 29
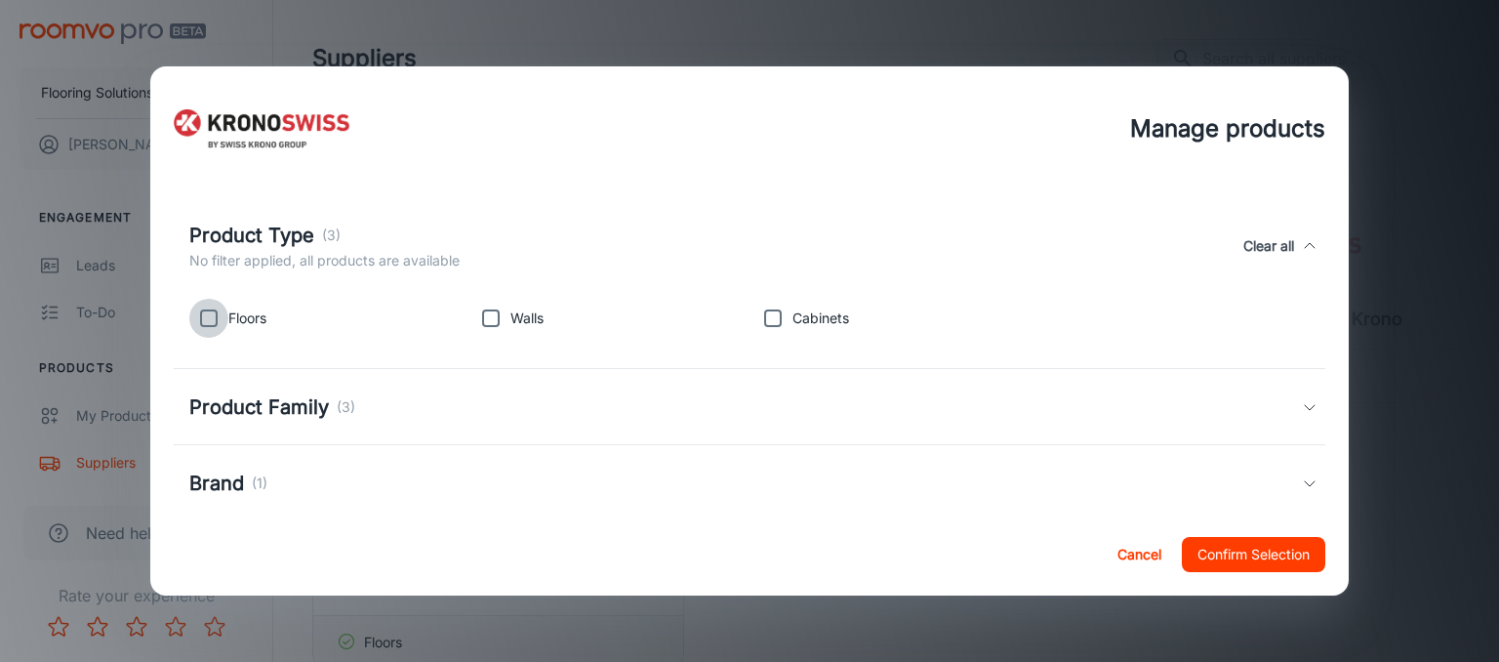
click at [208, 319] on input "checkbox" at bounding box center [208, 318] width 39 height 39
checkbox input "true"
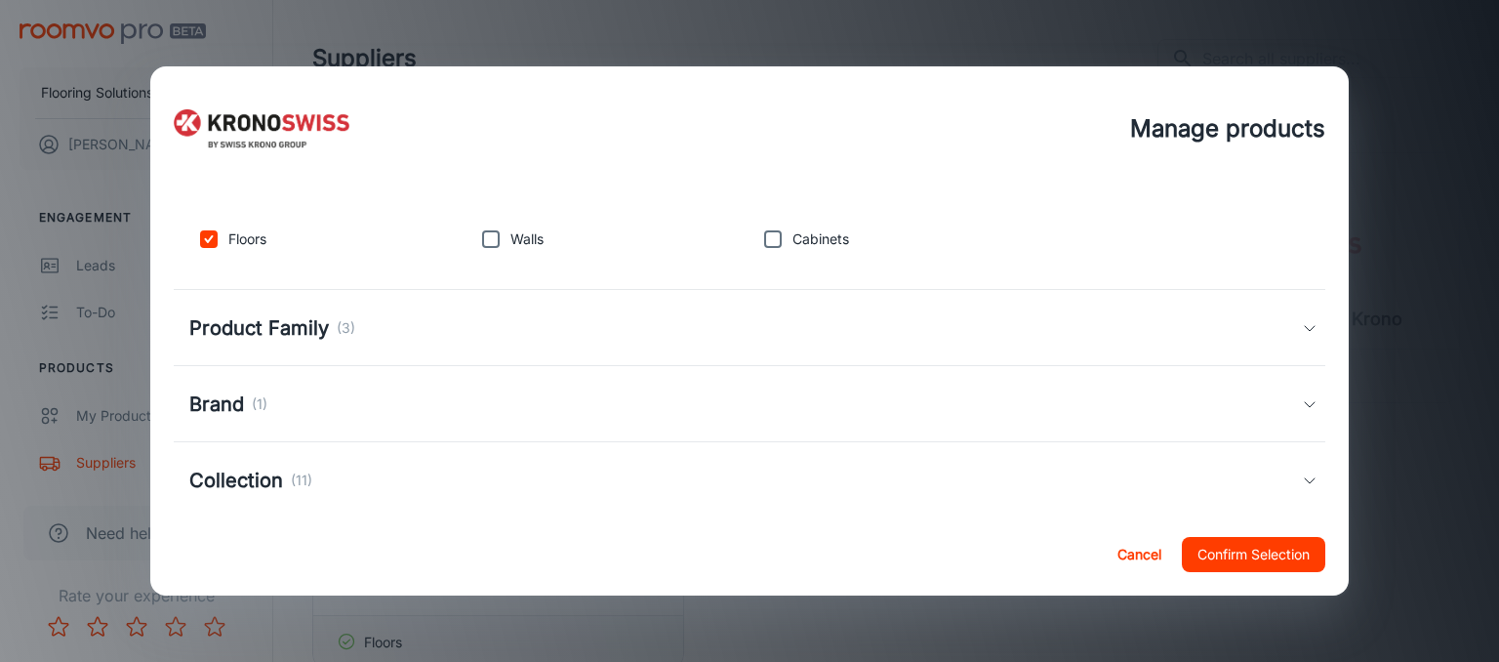
scroll to position [168, 0]
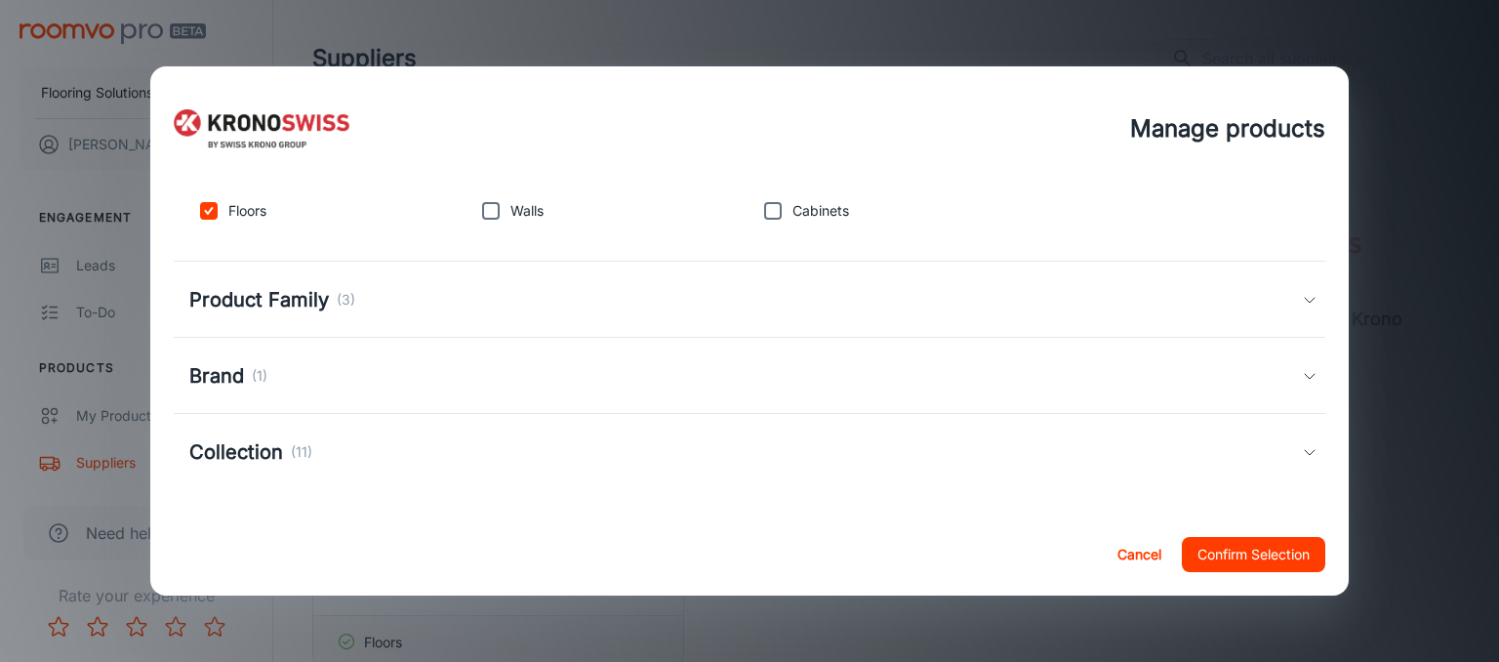
click at [1280, 547] on button "Confirm Selection" at bounding box center [1253, 554] width 143 height 35
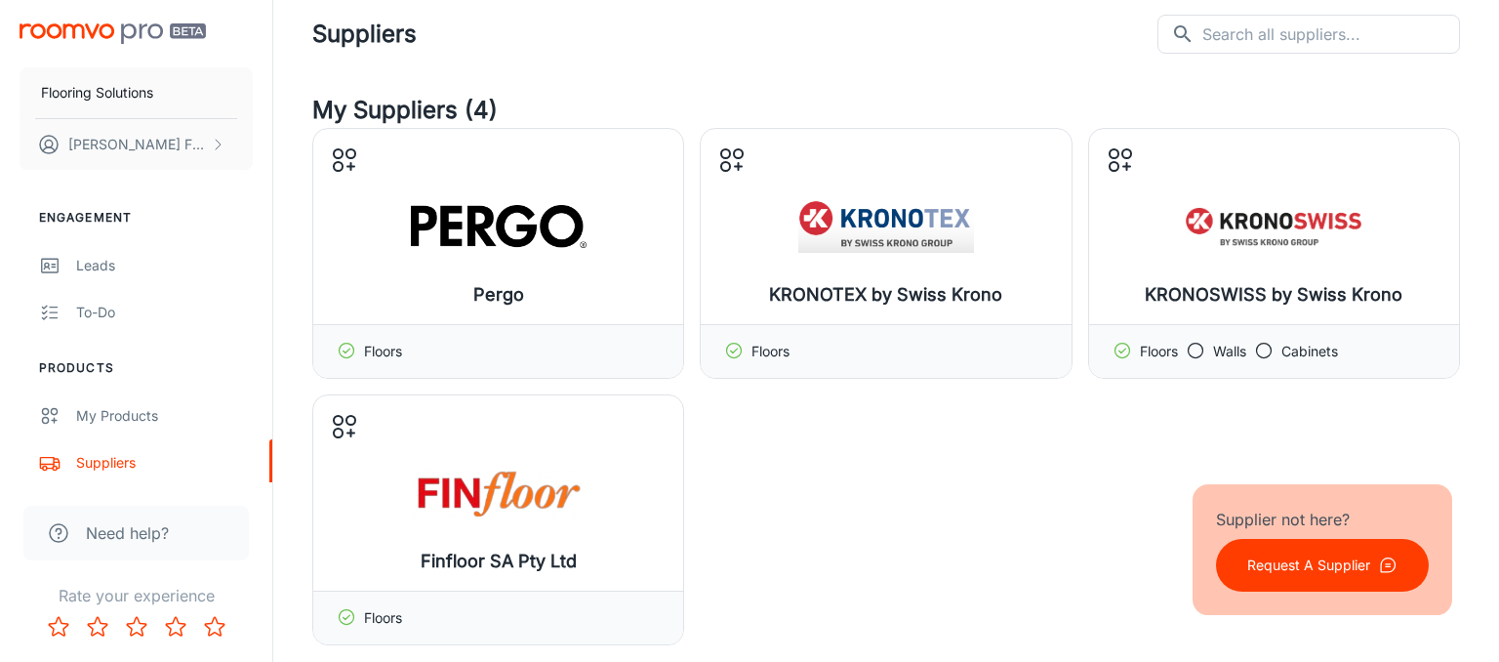
scroll to position [0, 0]
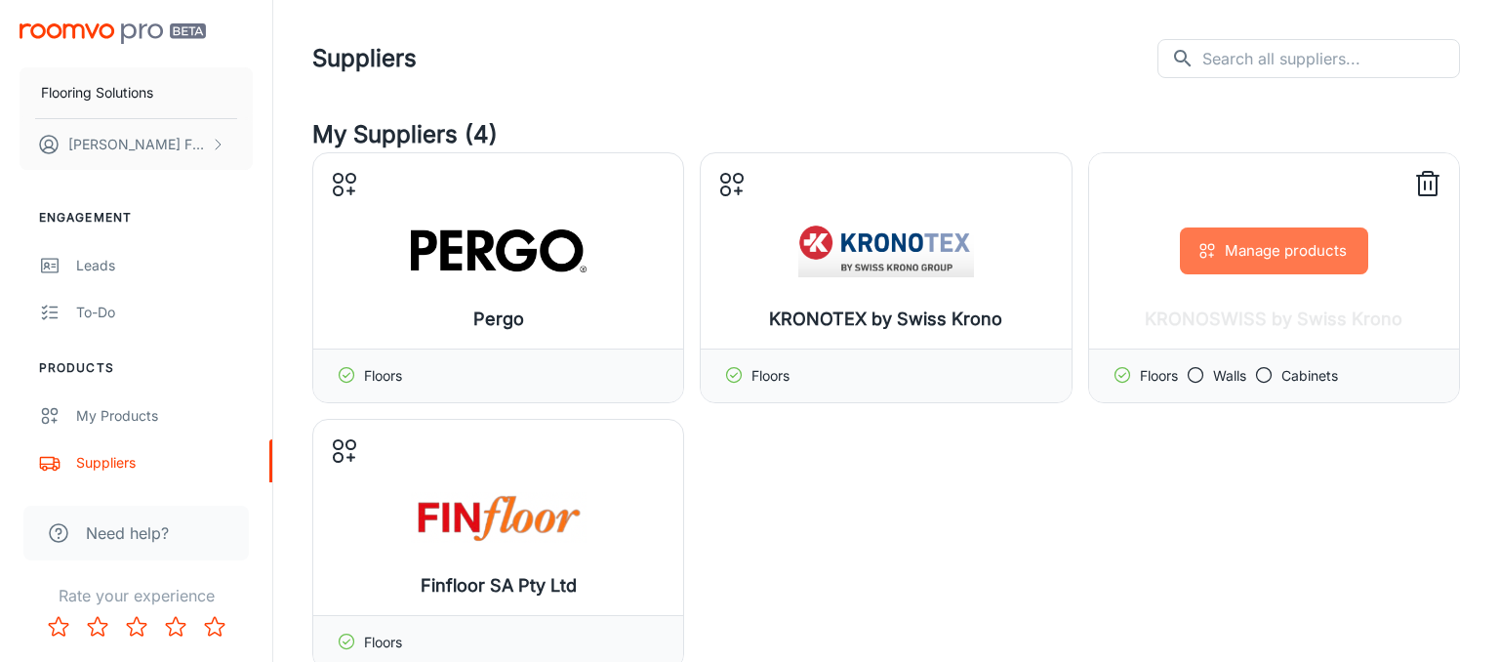
click at [1294, 250] on button "Manage products" at bounding box center [1274, 250] width 188 height 47
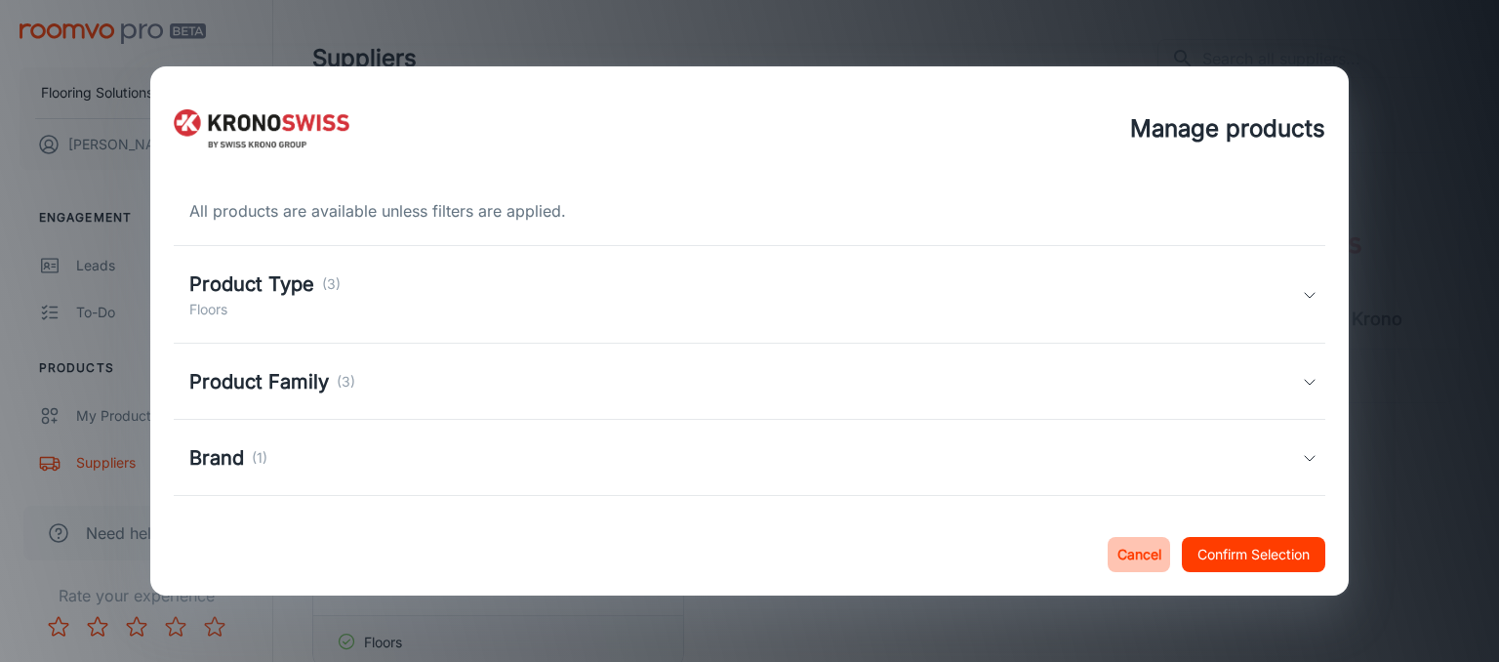
click at [1136, 557] on button "Cancel" at bounding box center [1139, 554] width 62 height 35
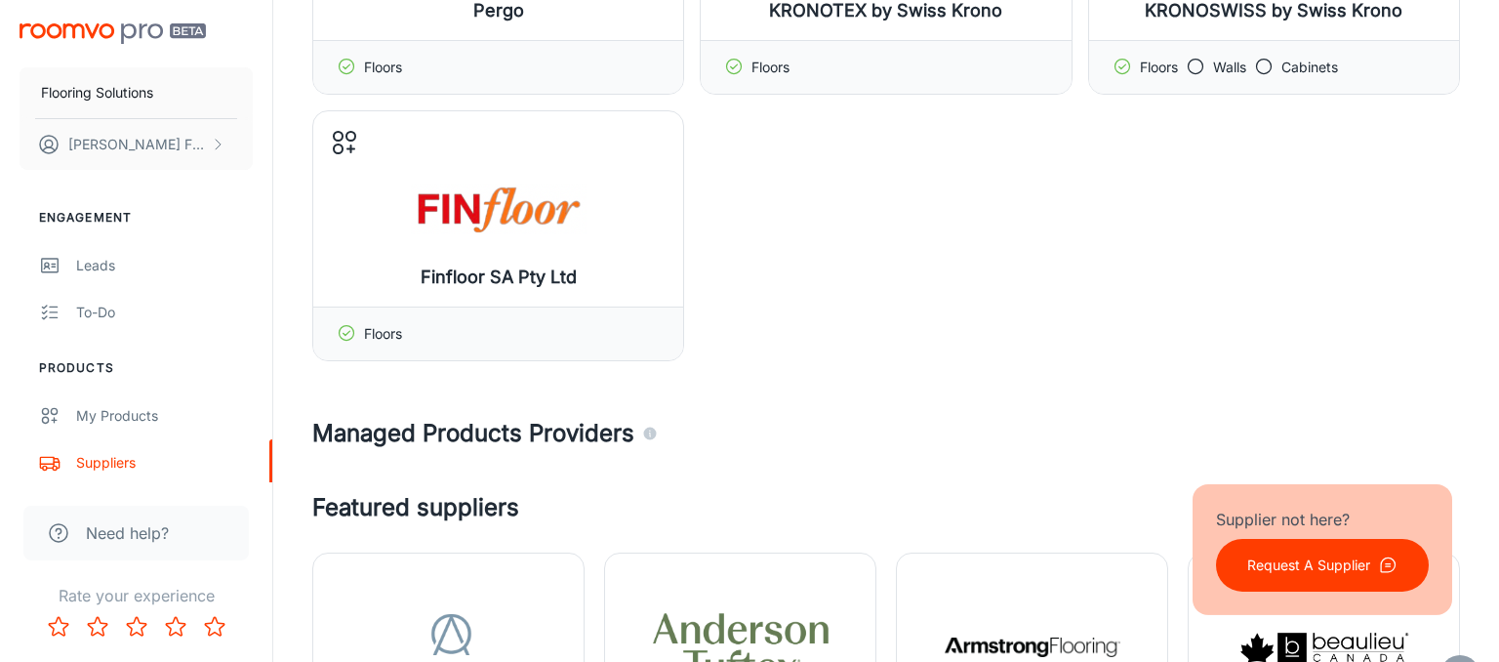
scroll to position [308, 0]
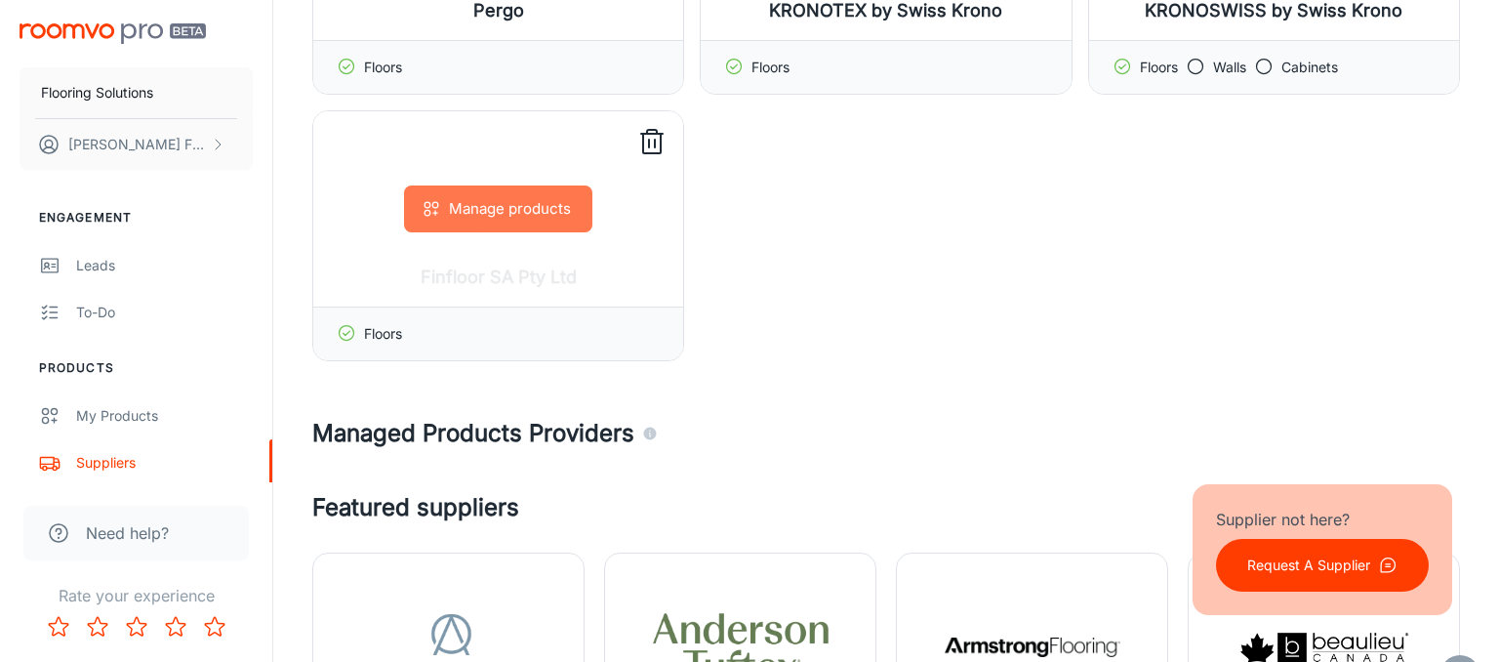
click at [442, 217] on button "Manage products" at bounding box center [498, 208] width 188 height 47
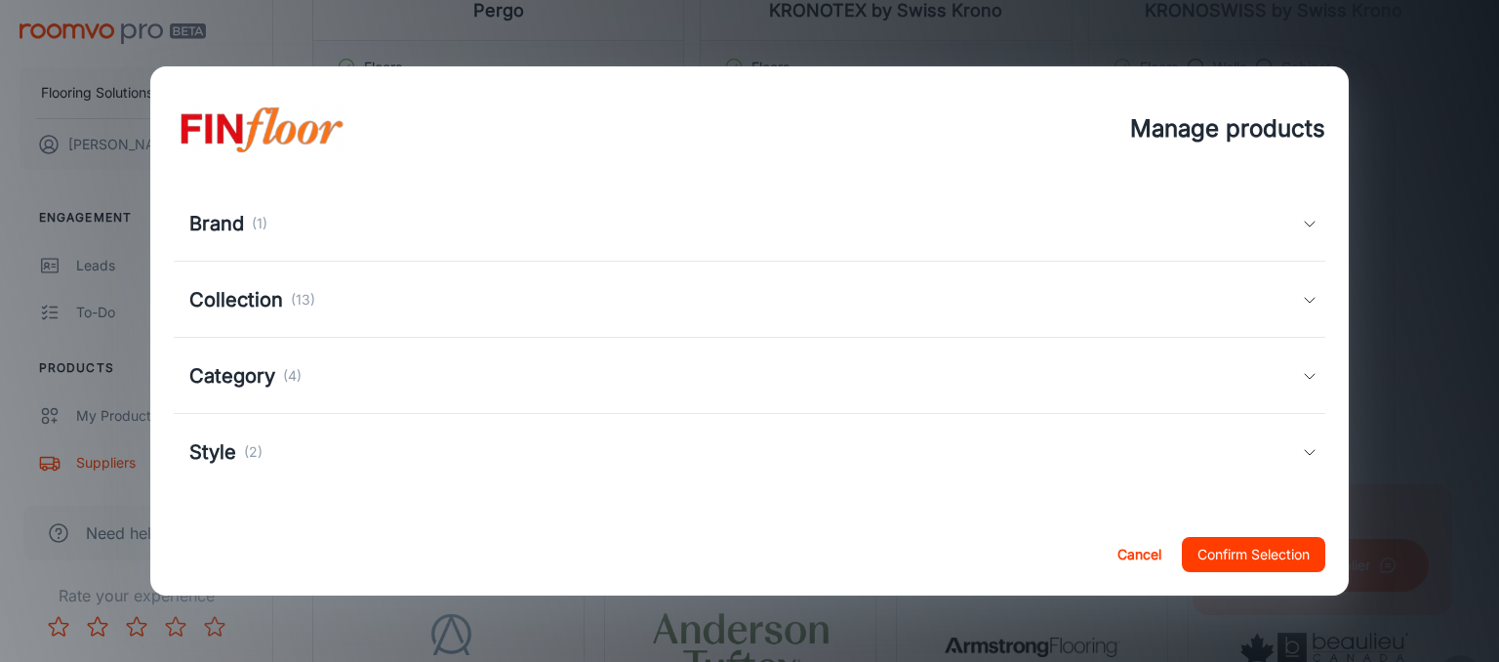
scroll to position [121, 0]
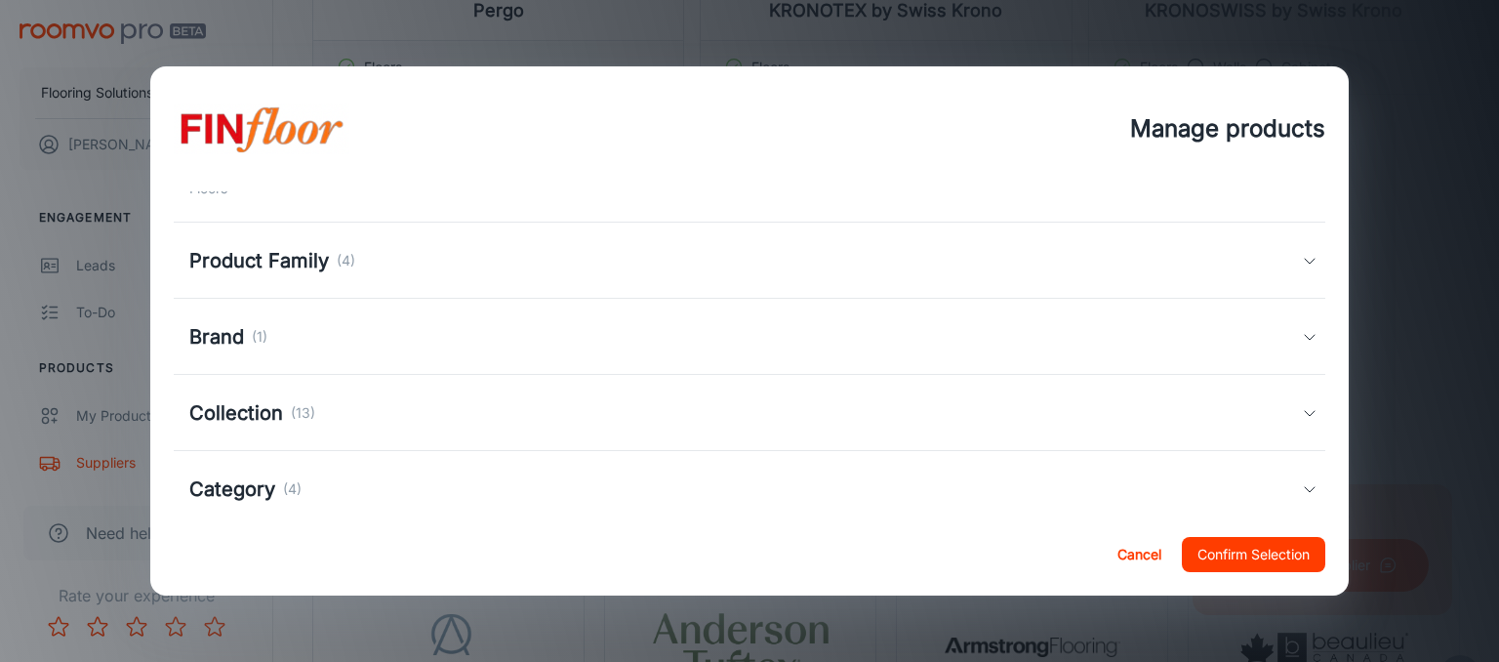
click at [236, 335] on h5 "Brand" at bounding box center [216, 336] width 55 height 29
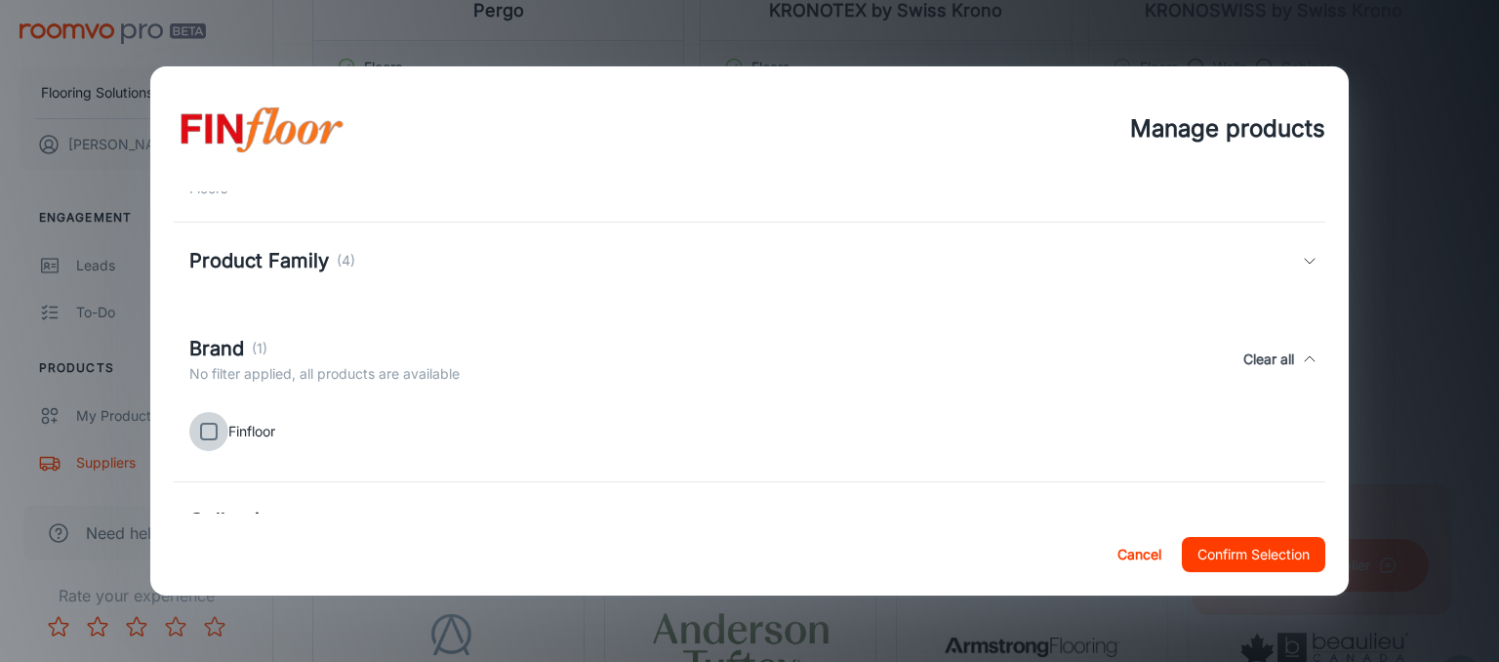
click at [212, 422] on input "checkbox" at bounding box center [208, 431] width 39 height 39
checkbox input "true"
click at [278, 269] on h5 "Product Family" at bounding box center [259, 260] width 140 height 29
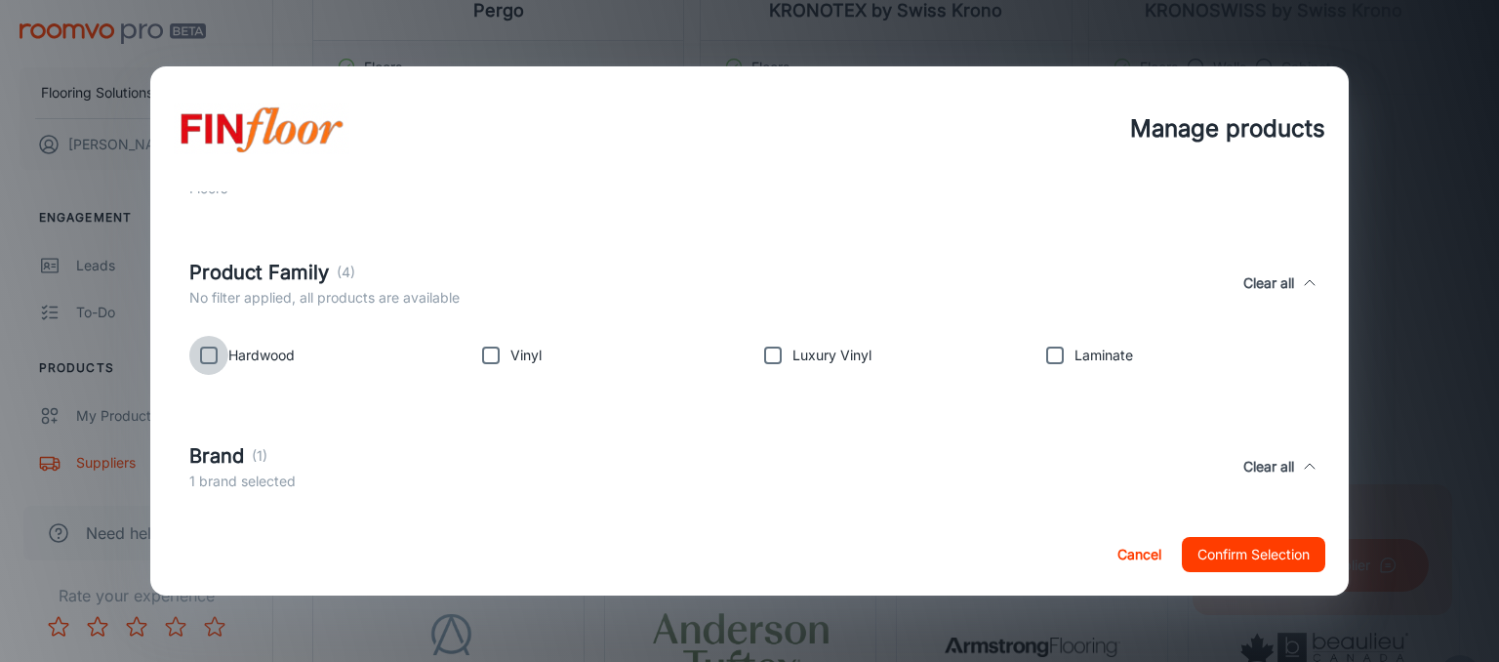
click at [215, 361] on input "checkbox" at bounding box center [208, 355] width 39 height 39
checkbox input "true"
click at [492, 353] on input "checkbox" at bounding box center [490, 355] width 39 height 39
checkbox input "true"
click at [779, 349] on input "checkbox" at bounding box center [773, 355] width 39 height 39
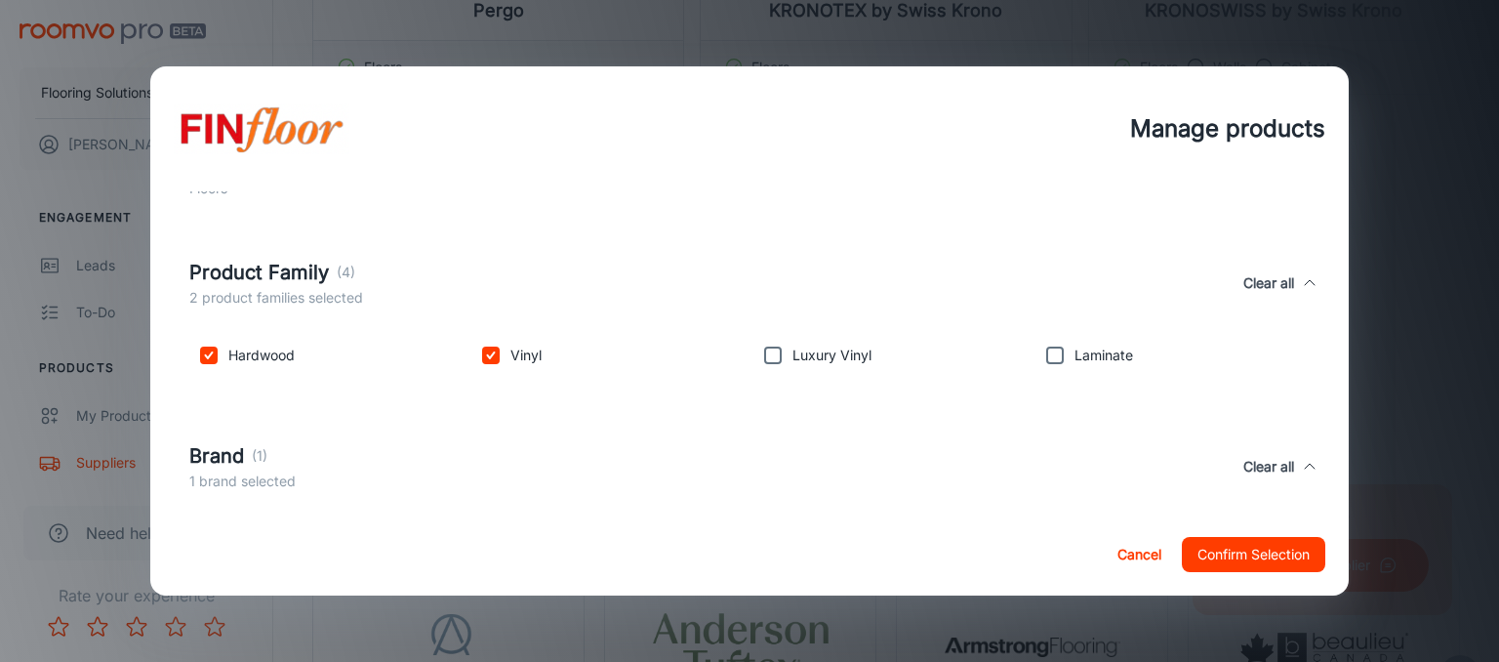
checkbox input "true"
click at [1072, 357] on input "checkbox" at bounding box center [1055, 355] width 39 height 39
checkbox input "true"
click at [1258, 563] on button "Confirm Selection" at bounding box center [1253, 554] width 143 height 35
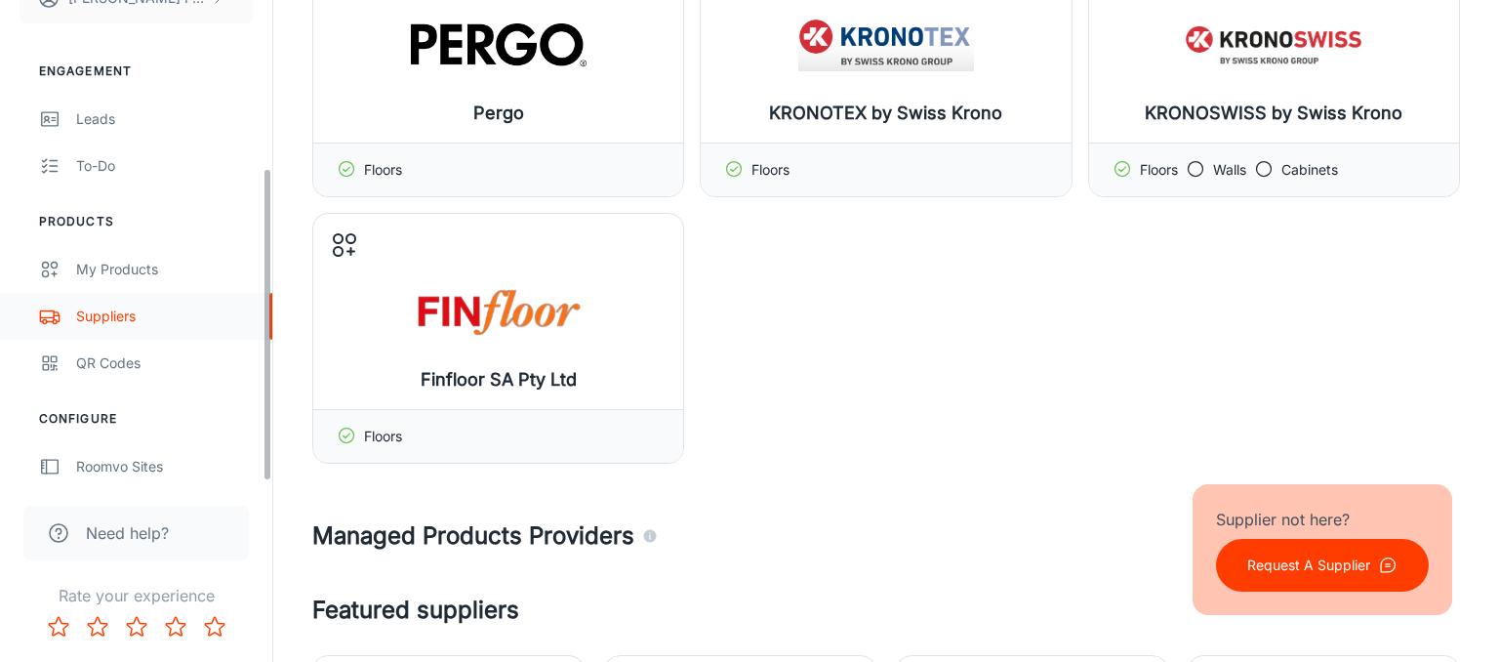
scroll to position [258, 0]
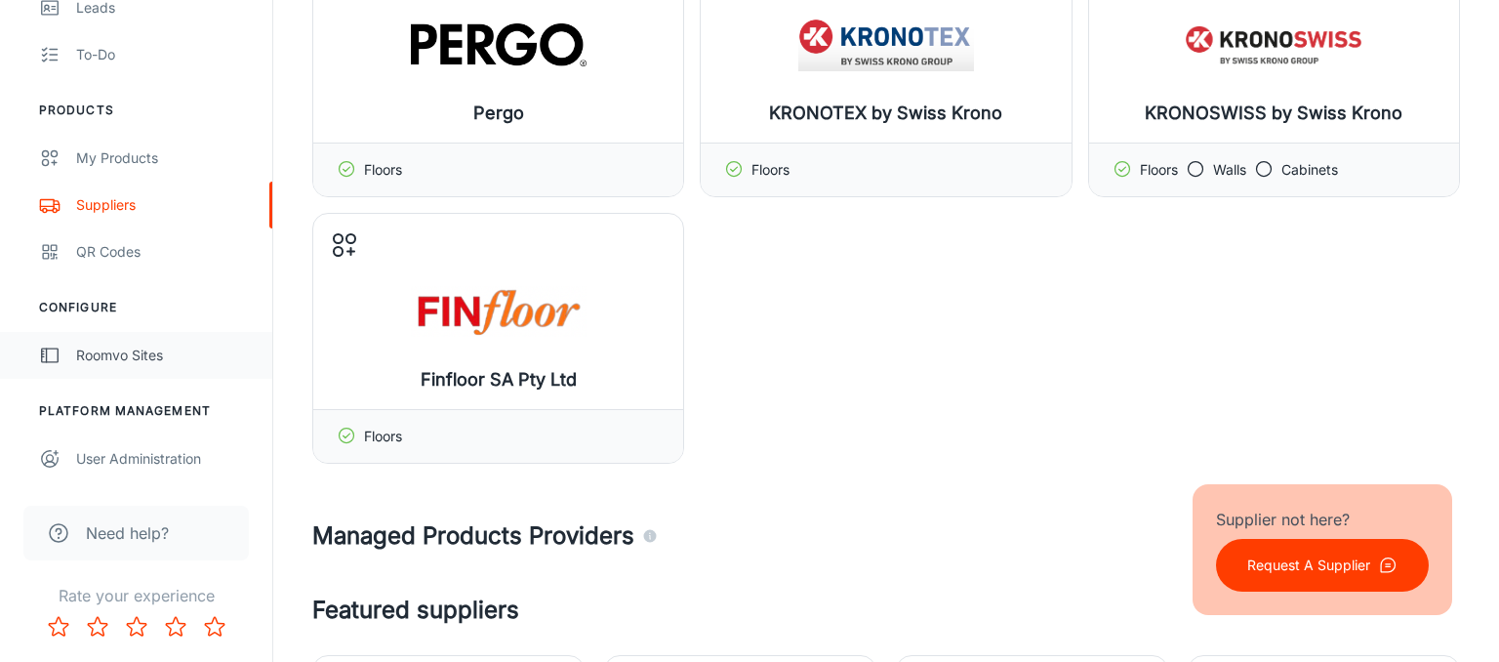
click at [113, 365] on div "Roomvo Sites" at bounding box center [164, 355] width 177 height 21
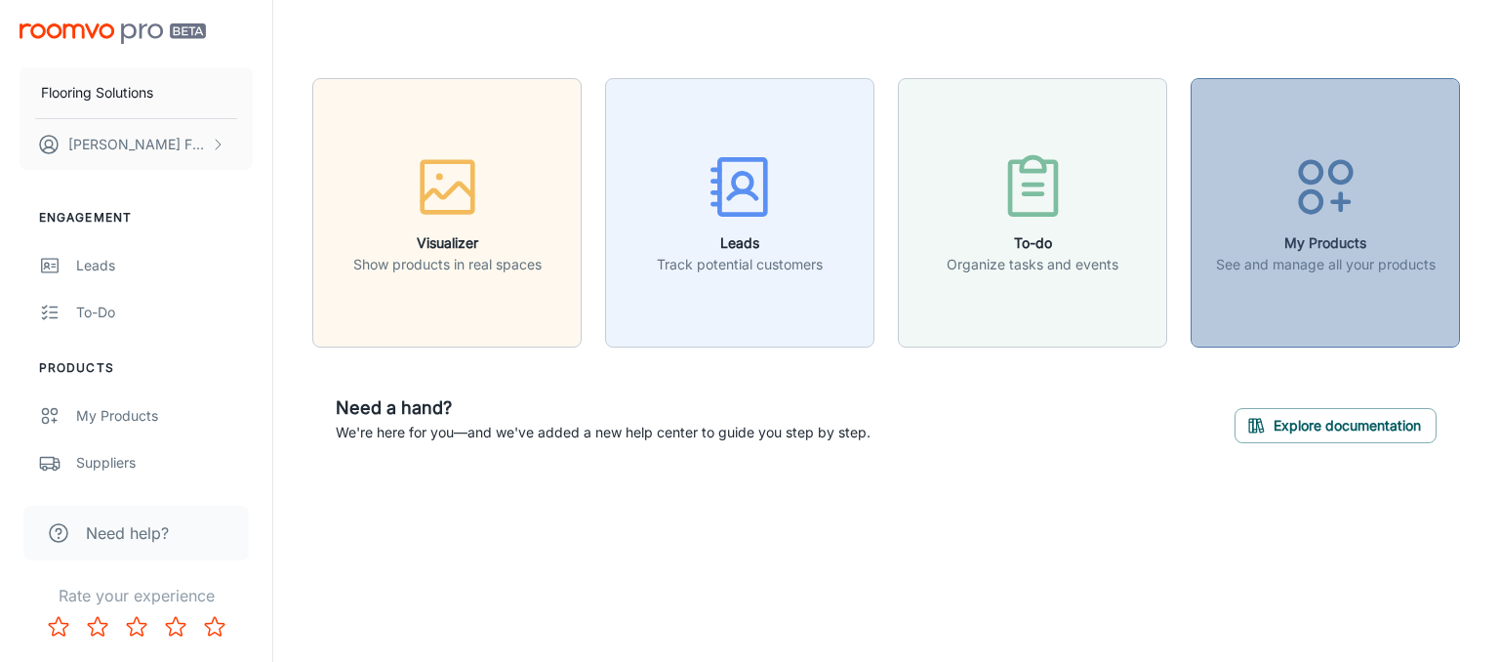
click at [1334, 197] on icon "button" at bounding box center [1326, 186] width 73 height 73
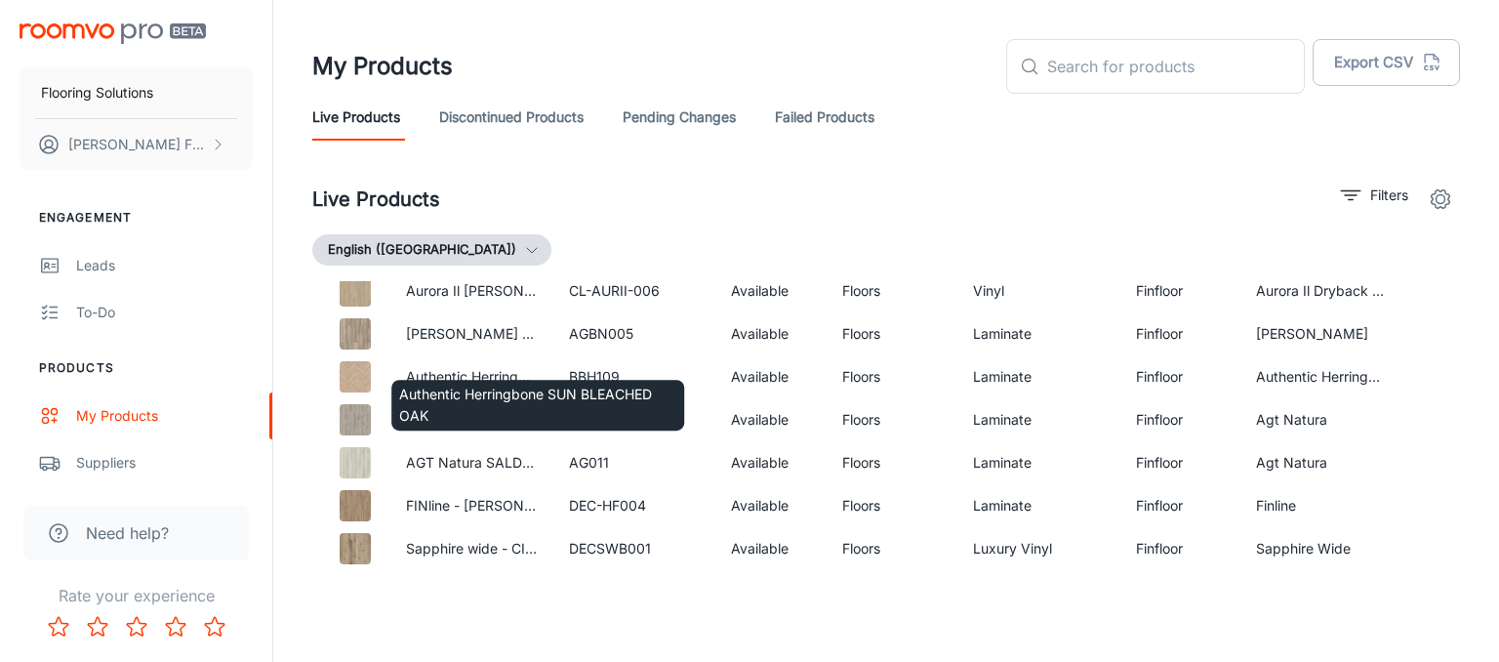
scroll to position [2850, 0]
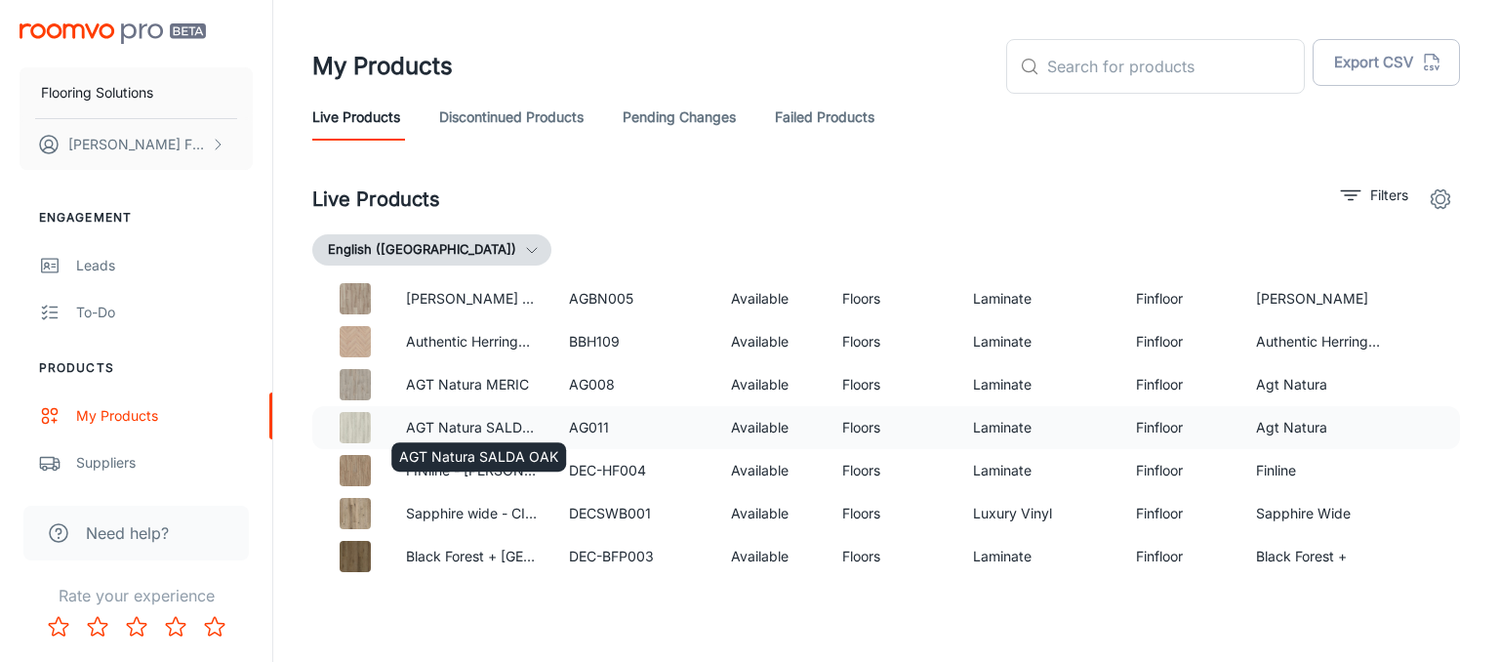
click at [532, 416] on td "AGT Natura SALDA OAK" at bounding box center [471, 427] width 163 height 43
click at [600, 428] on td "AG011" at bounding box center [634, 427] width 163 height 43
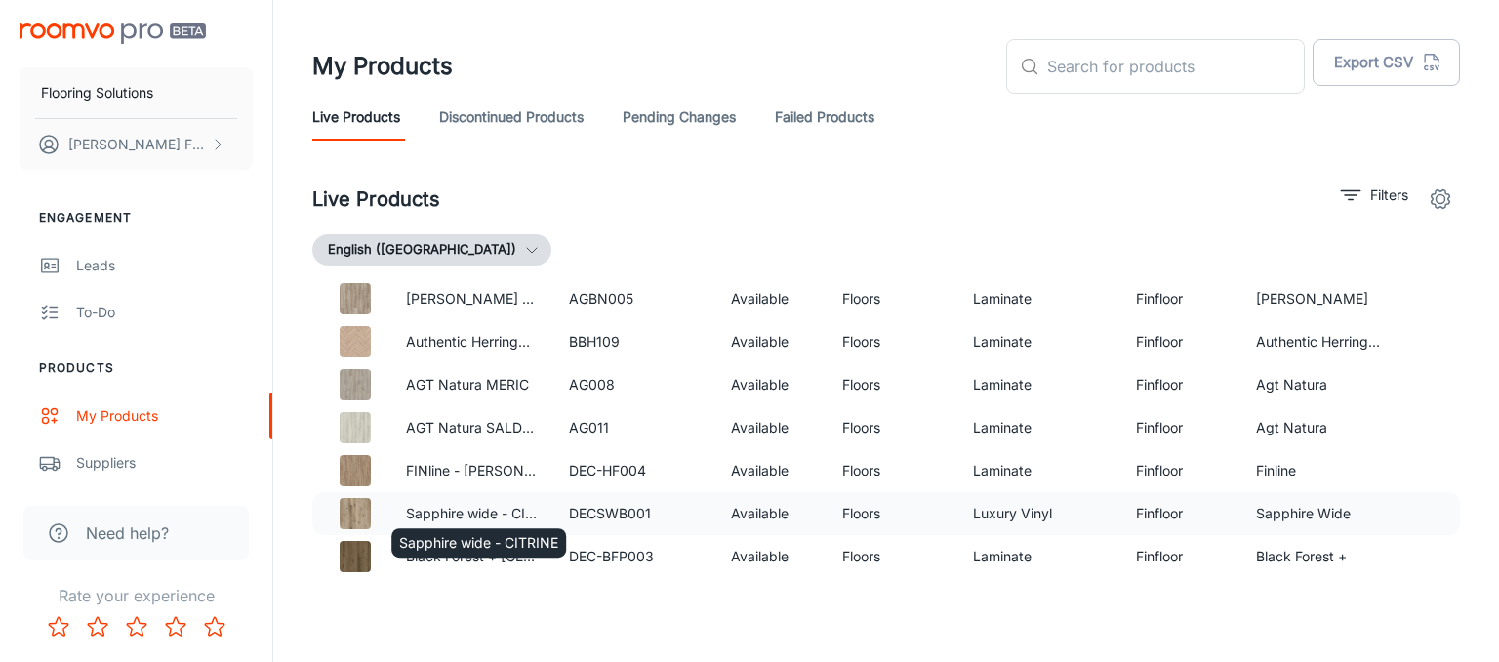
click at [443, 495] on td "Sapphire wide - CITRINE" at bounding box center [471, 513] width 163 height 43
drag, startPoint x: 166, startPoint y: 420, endPoint x: 156, endPoint y: 412, distance: 12.5
click at [478, 307] on p "[PERSON_NAME] NEO FREZYA" at bounding box center [472, 298] width 132 height 21
click at [615, 296] on td "AGBN005" at bounding box center [634, 298] width 163 height 43
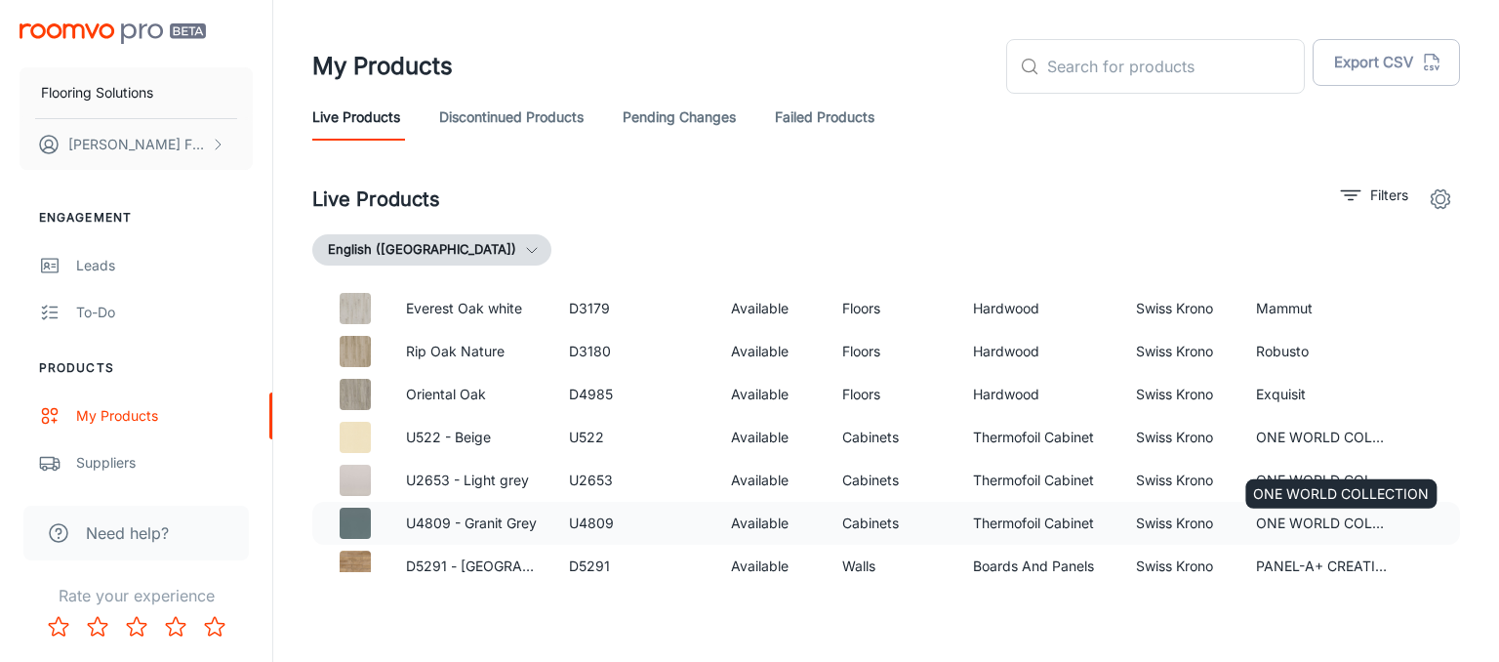
scroll to position [5262, 0]
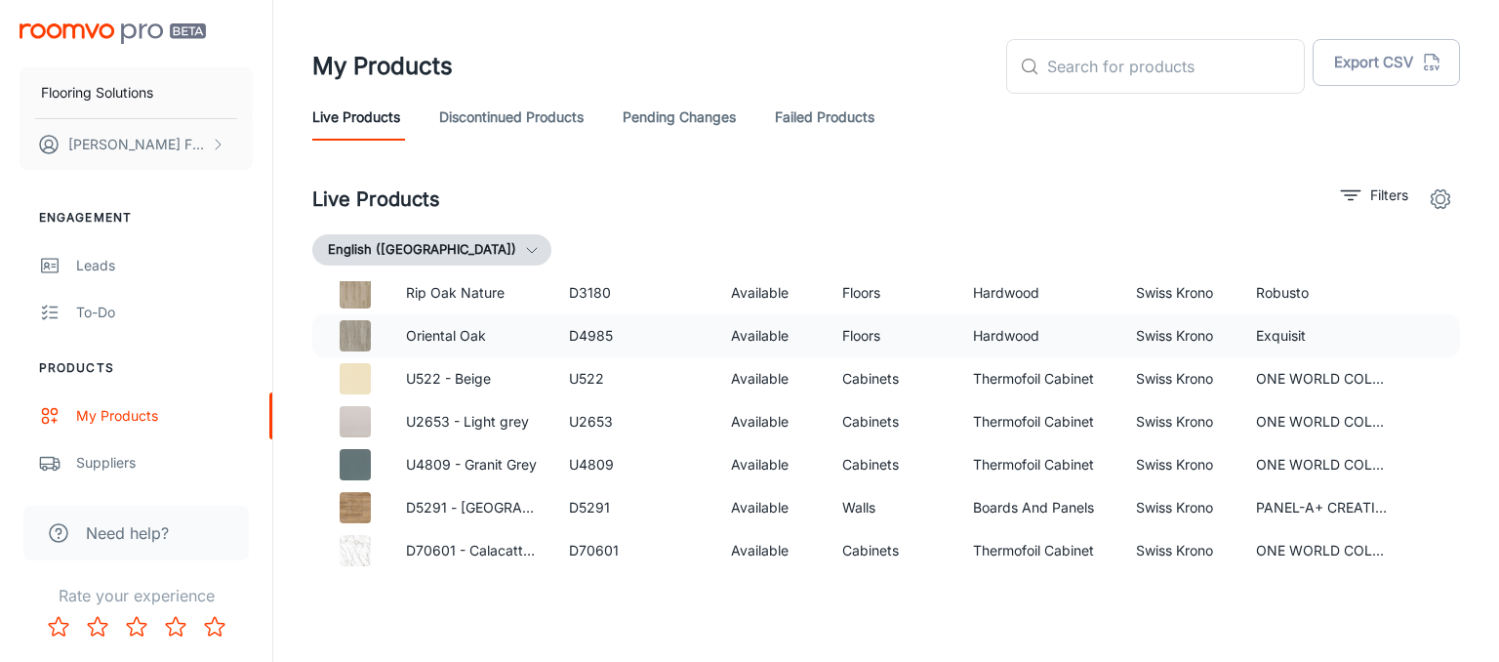
click at [1308, 334] on td "Exquisit" at bounding box center [1322, 335] width 163 height 43
click at [1084, 346] on td "Hardwood" at bounding box center [1039, 335] width 163 height 43
click at [1320, 474] on div "ONE WORLD COLLECTION" at bounding box center [1341, 488] width 195 height 45
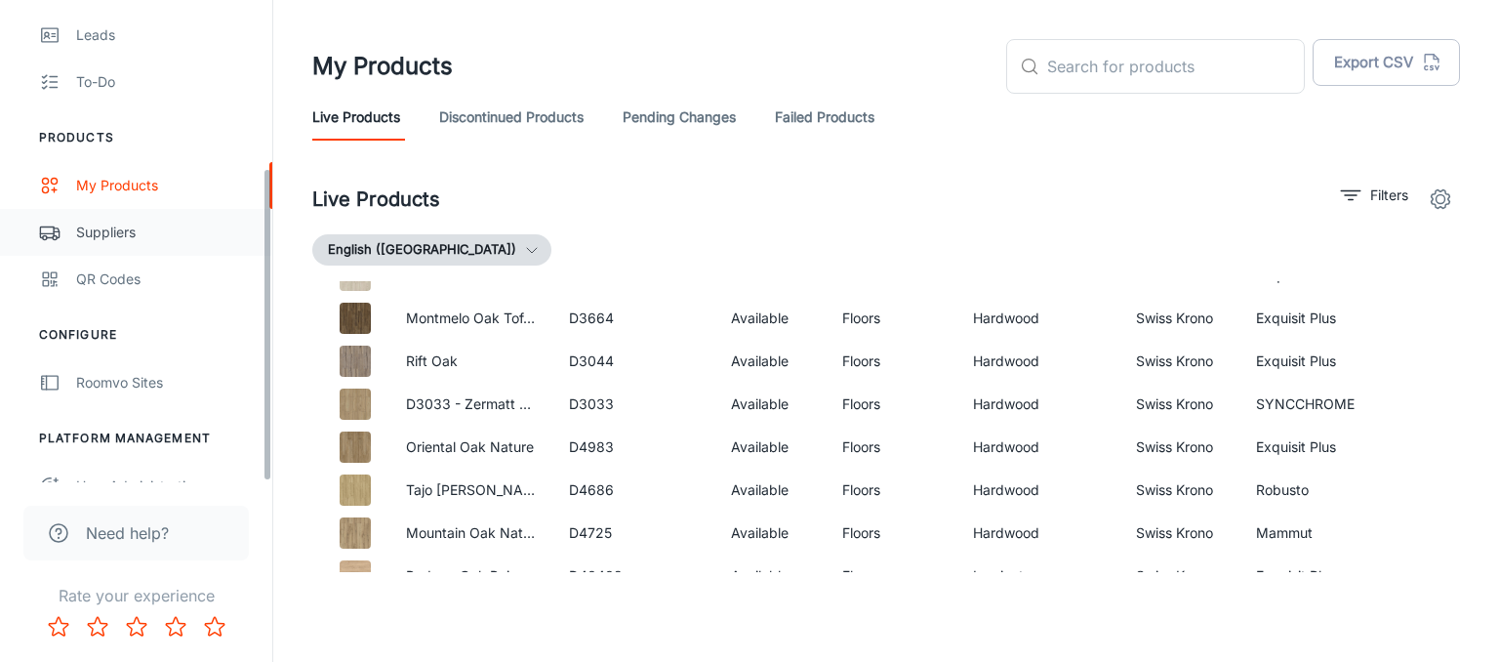
scroll to position [258, 0]
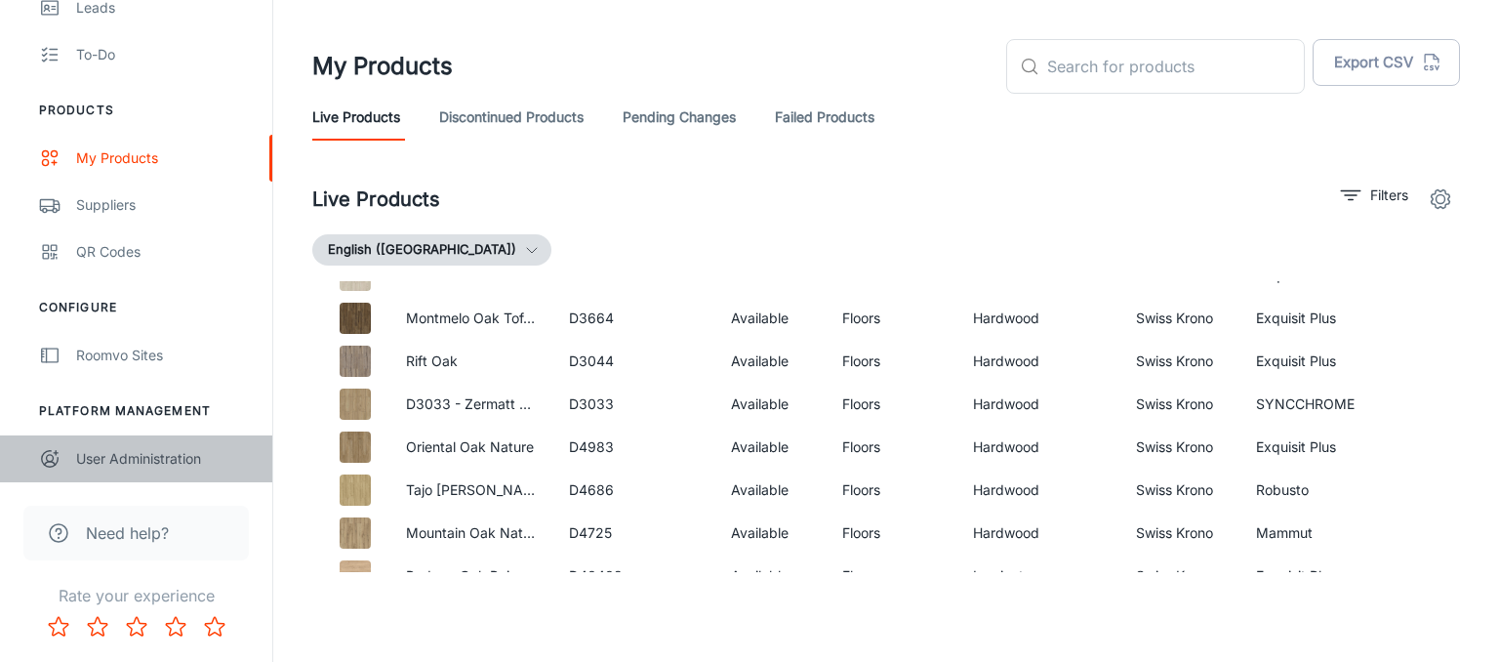
click at [170, 464] on div "User Administration" at bounding box center [164, 458] width 177 height 21
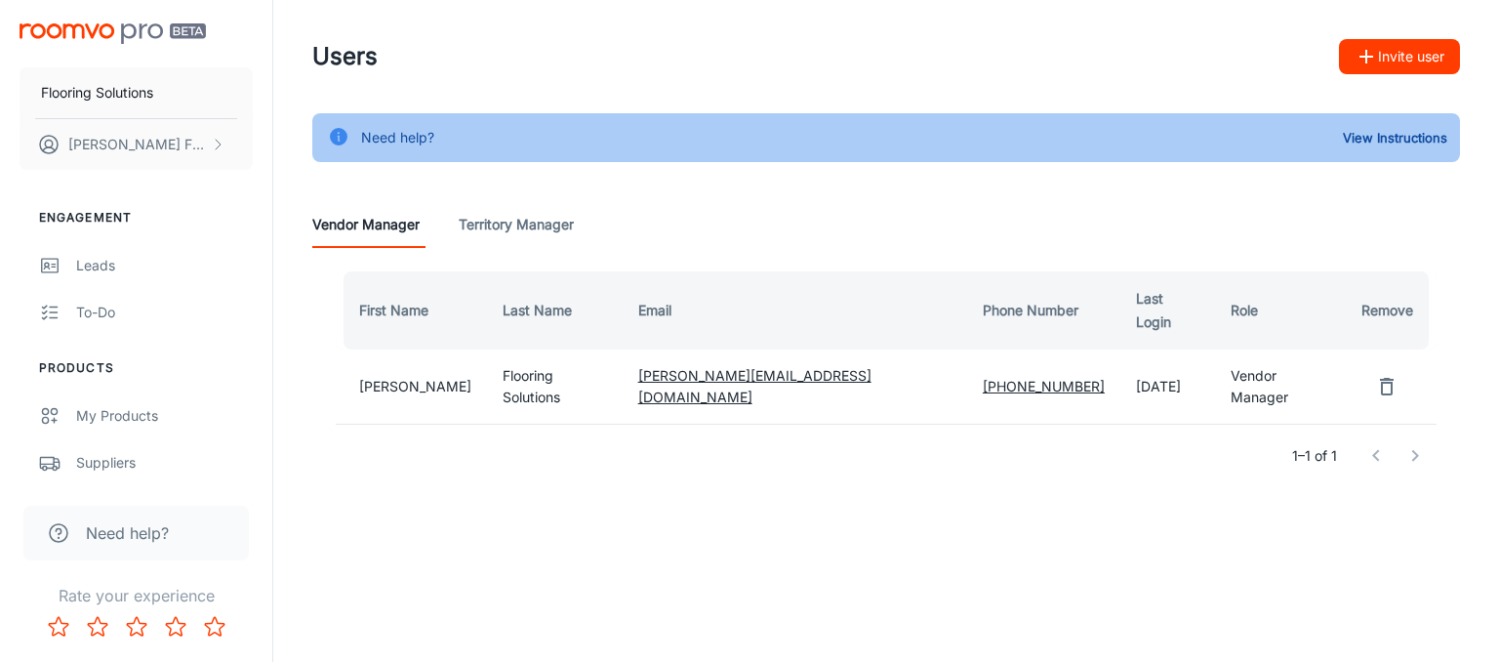
click at [525, 236] on Manager "Territory Manager" at bounding box center [516, 224] width 115 height 47
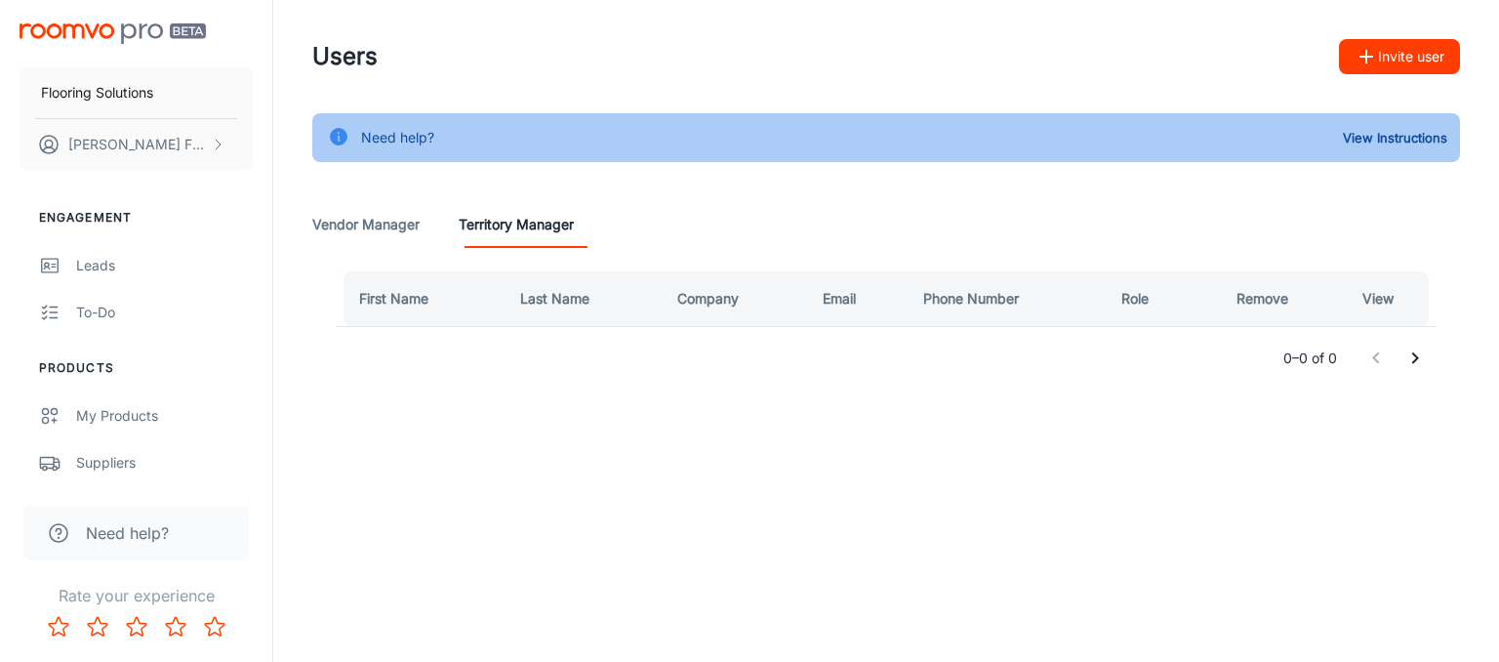
click at [394, 228] on Manager "Vendor Manager" at bounding box center [365, 224] width 107 height 47
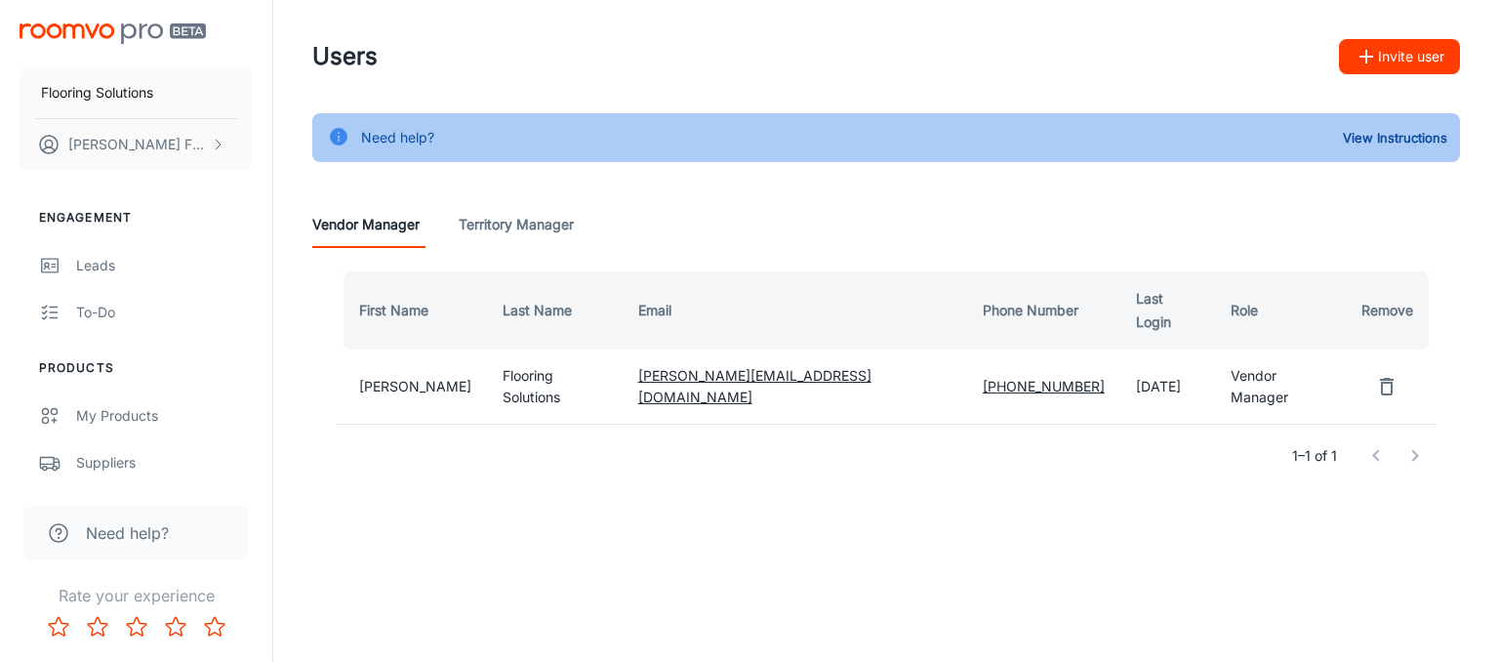
drag, startPoint x: 400, startPoint y: 358, endPoint x: 662, endPoint y: 357, distance: 261.6
click at [403, 357] on td "[PERSON_NAME]" at bounding box center [411, 386] width 151 height 74
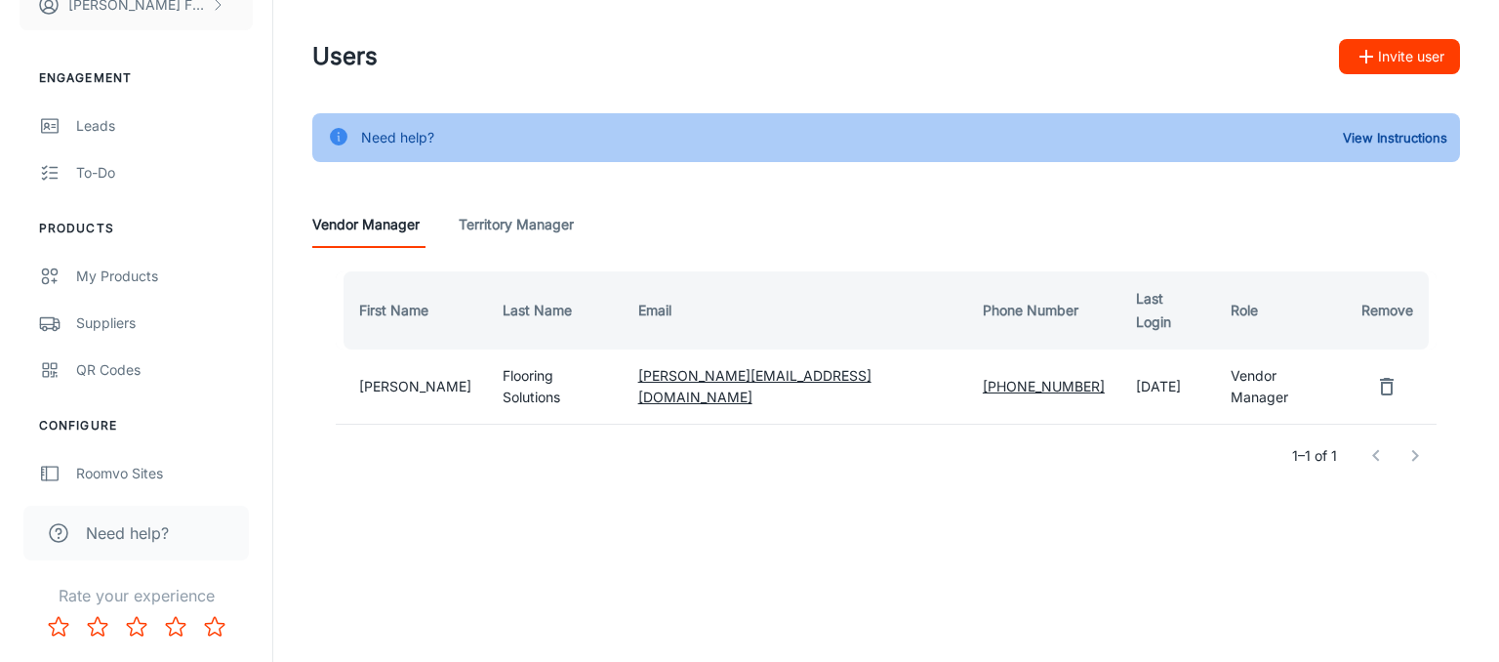
scroll to position [258, 0]
